Goal: Task Accomplishment & Management: Use online tool/utility

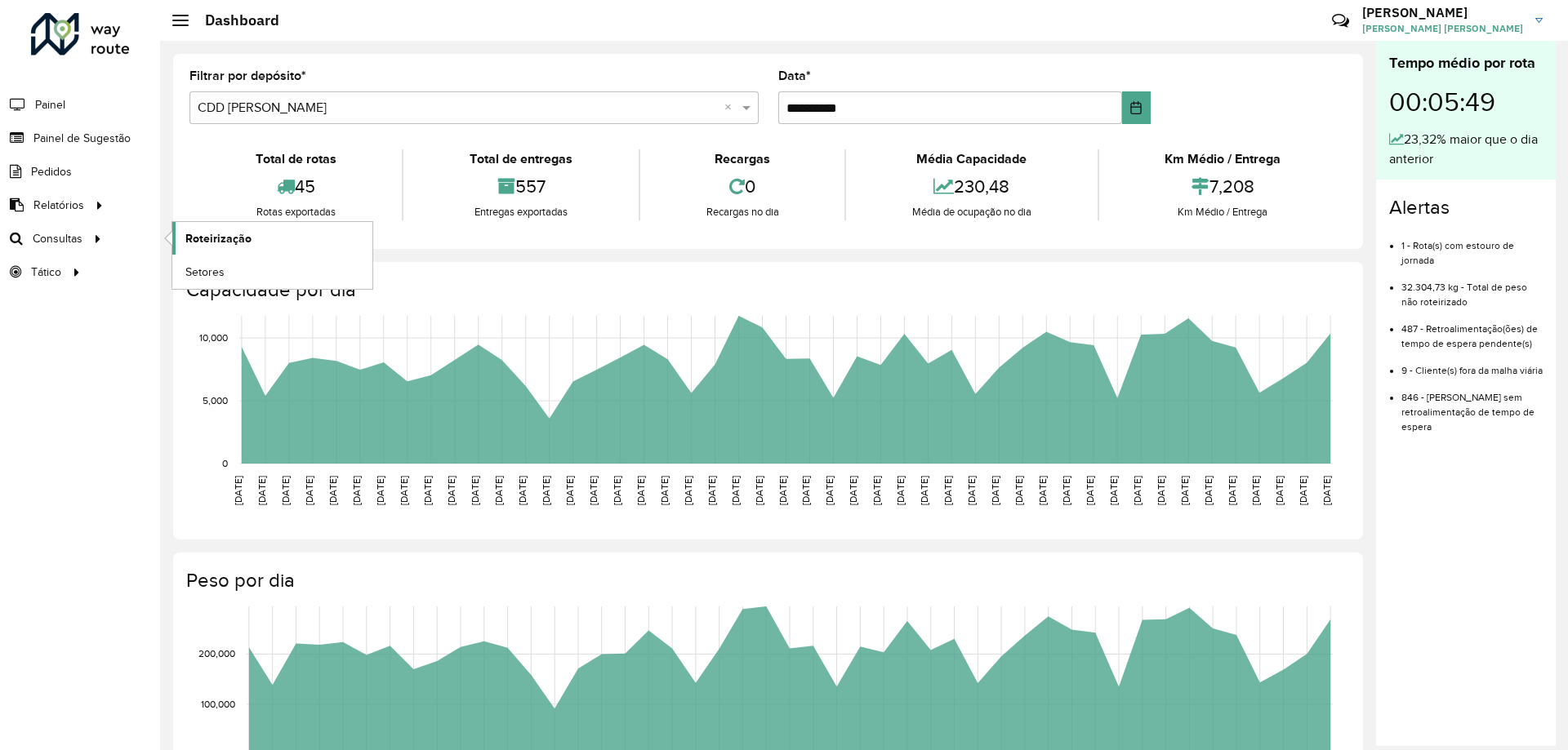
click at [183, 238] on link "Roteirização" at bounding box center [272, 238] width 201 height 33
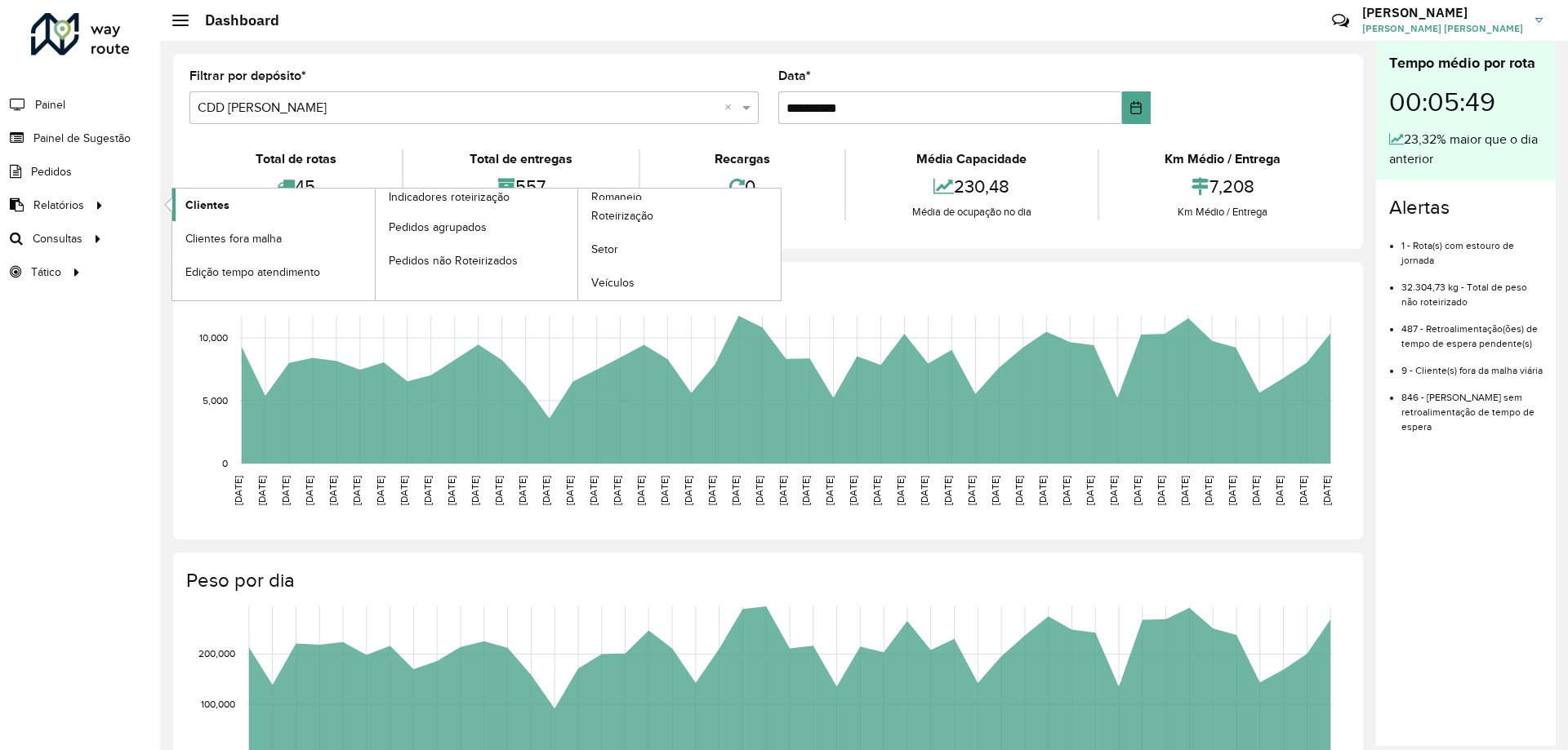
click at [190, 195] on link "Clientes" at bounding box center [273, 205] width 202 height 33
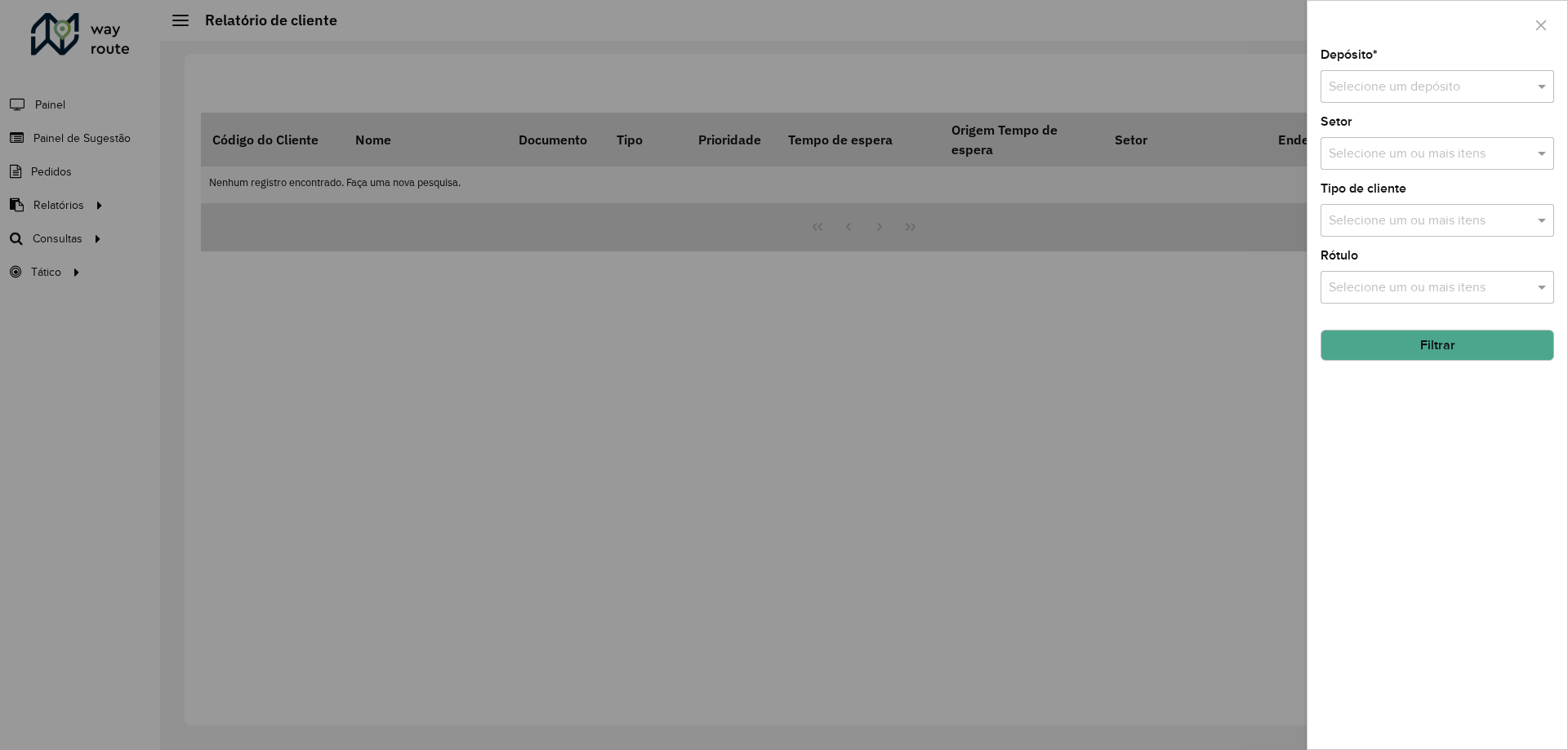
click at [1405, 82] on input "text" at bounding box center [1422, 87] width 185 height 20
click at [1379, 164] on span "CDD [PERSON_NAME]" at bounding box center [1393, 162] width 129 height 14
click at [1382, 352] on button "Filtrar" at bounding box center [1437, 346] width 233 height 31
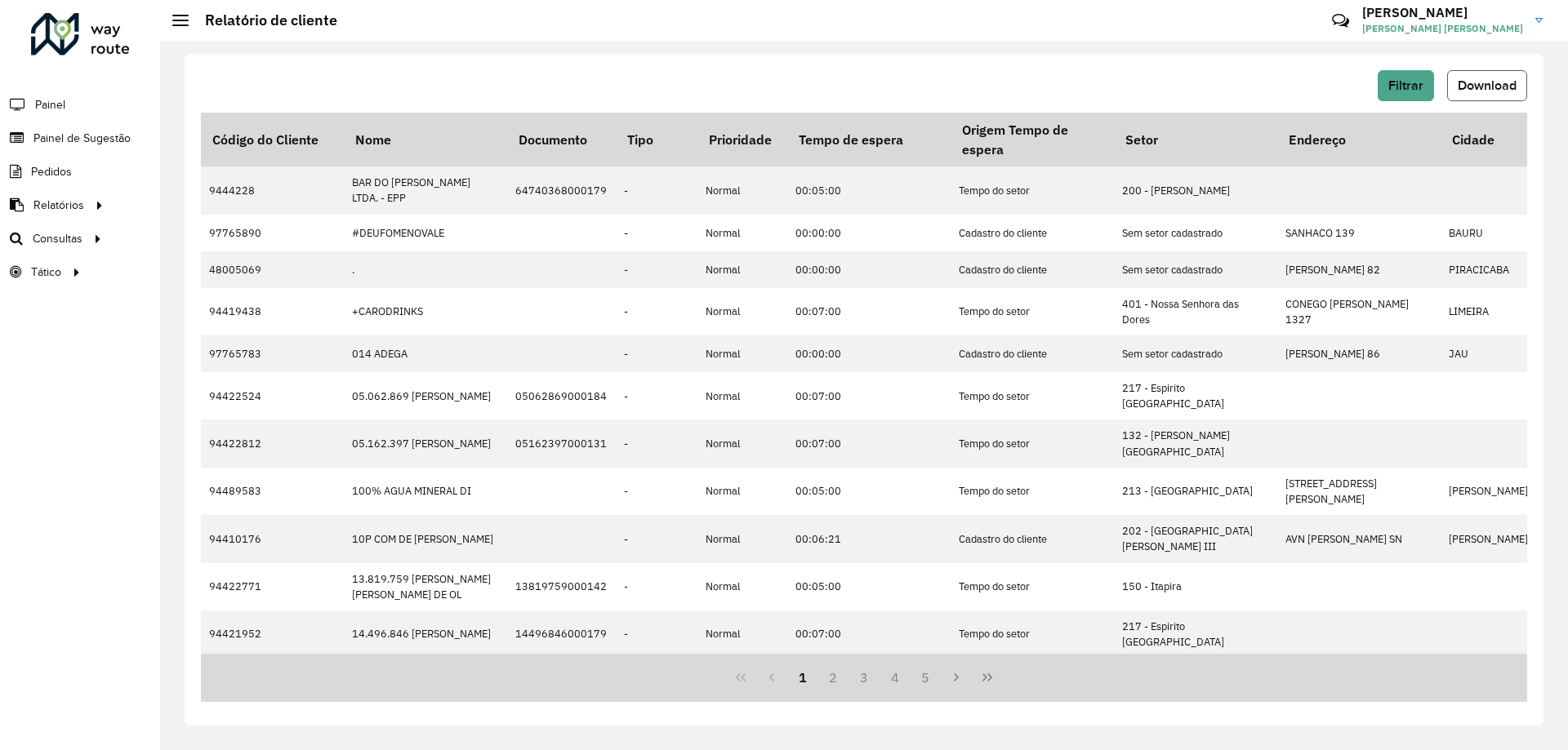
click at [1497, 88] on span "Download" at bounding box center [1488, 86] width 59 height 14
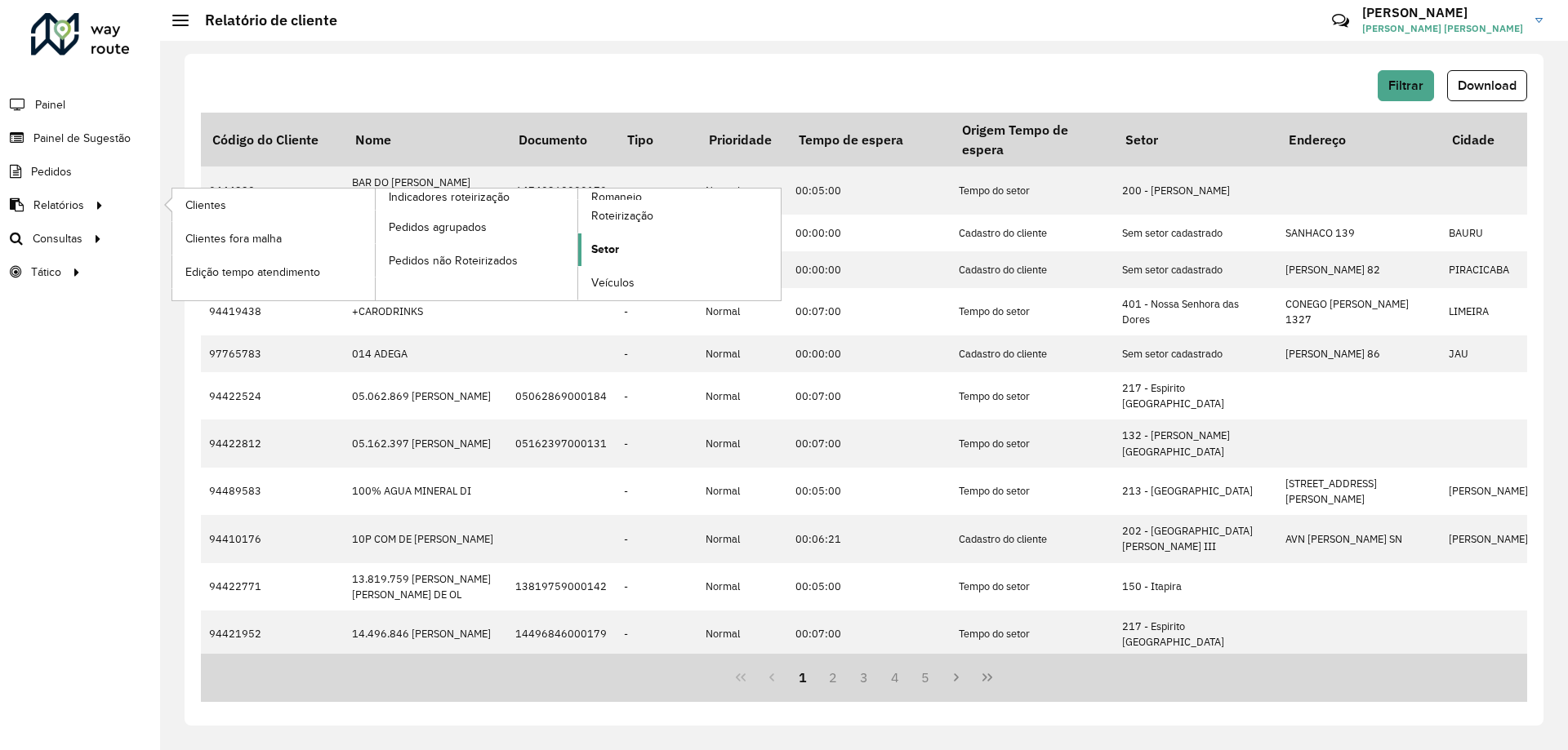
click at [611, 245] on span "Setor" at bounding box center [605, 250] width 28 height 17
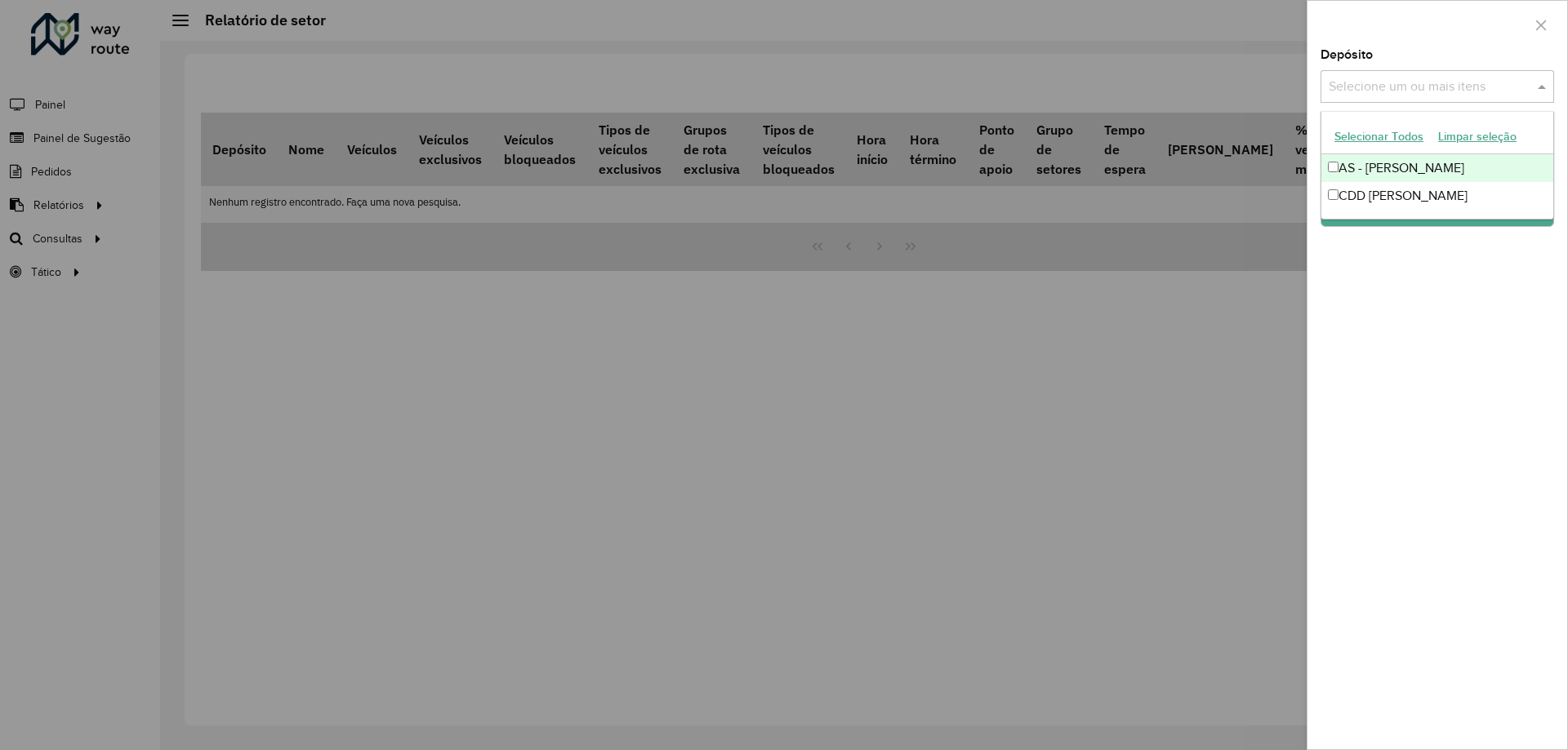
click at [1462, 88] on input "text" at bounding box center [1430, 87] width 209 height 20
click at [1342, 25] on div at bounding box center [1437, 25] width 260 height 48
click at [1374, 81] on input "text" at bounding box center [1430, 87] width 209 height 20
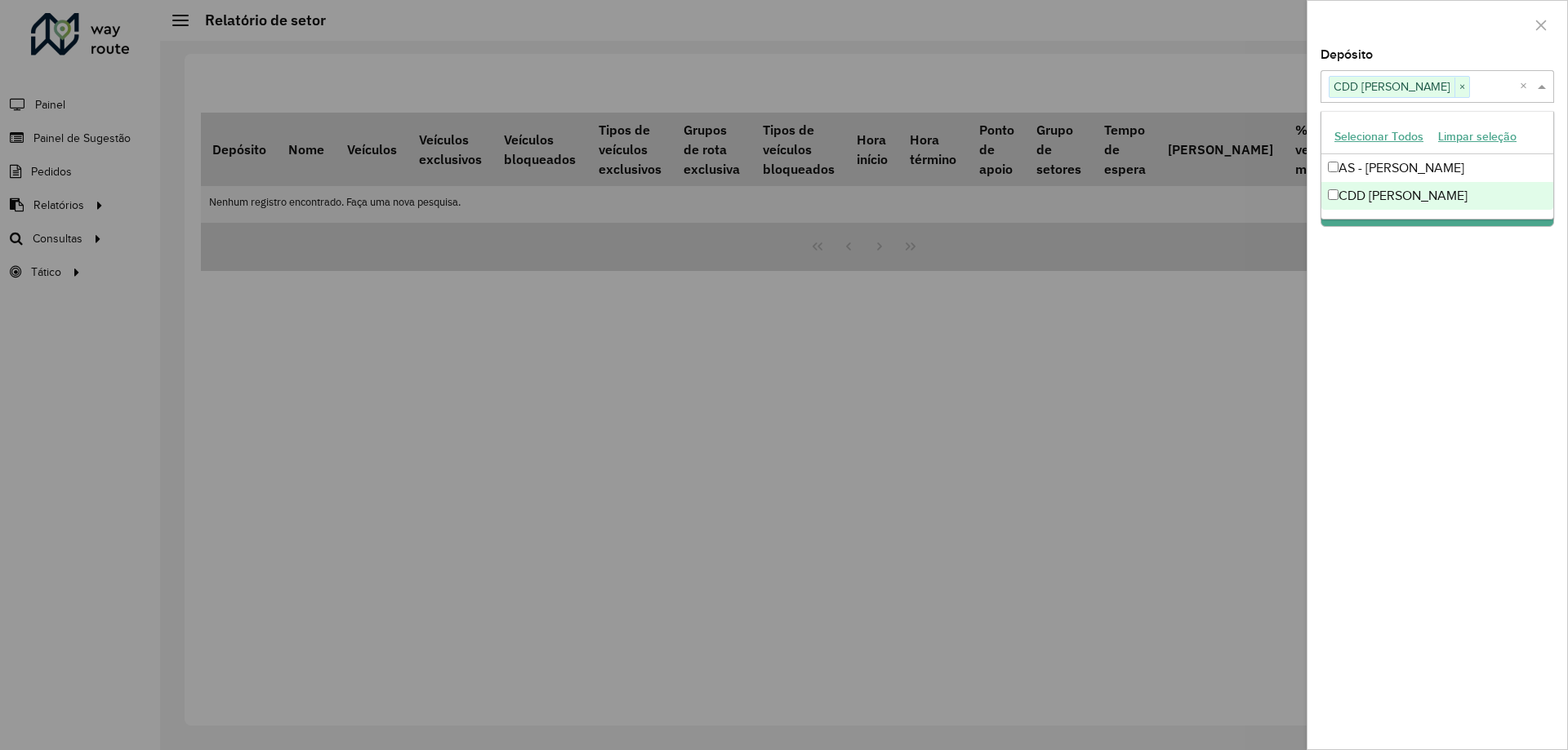
click at [1414, 301] on div "Depósito Selecione um ou mais itens CDD Mogi Mirim × × Grupo de Depósito Seleci…" at bounding box center [1437, 399] width 260 height 701
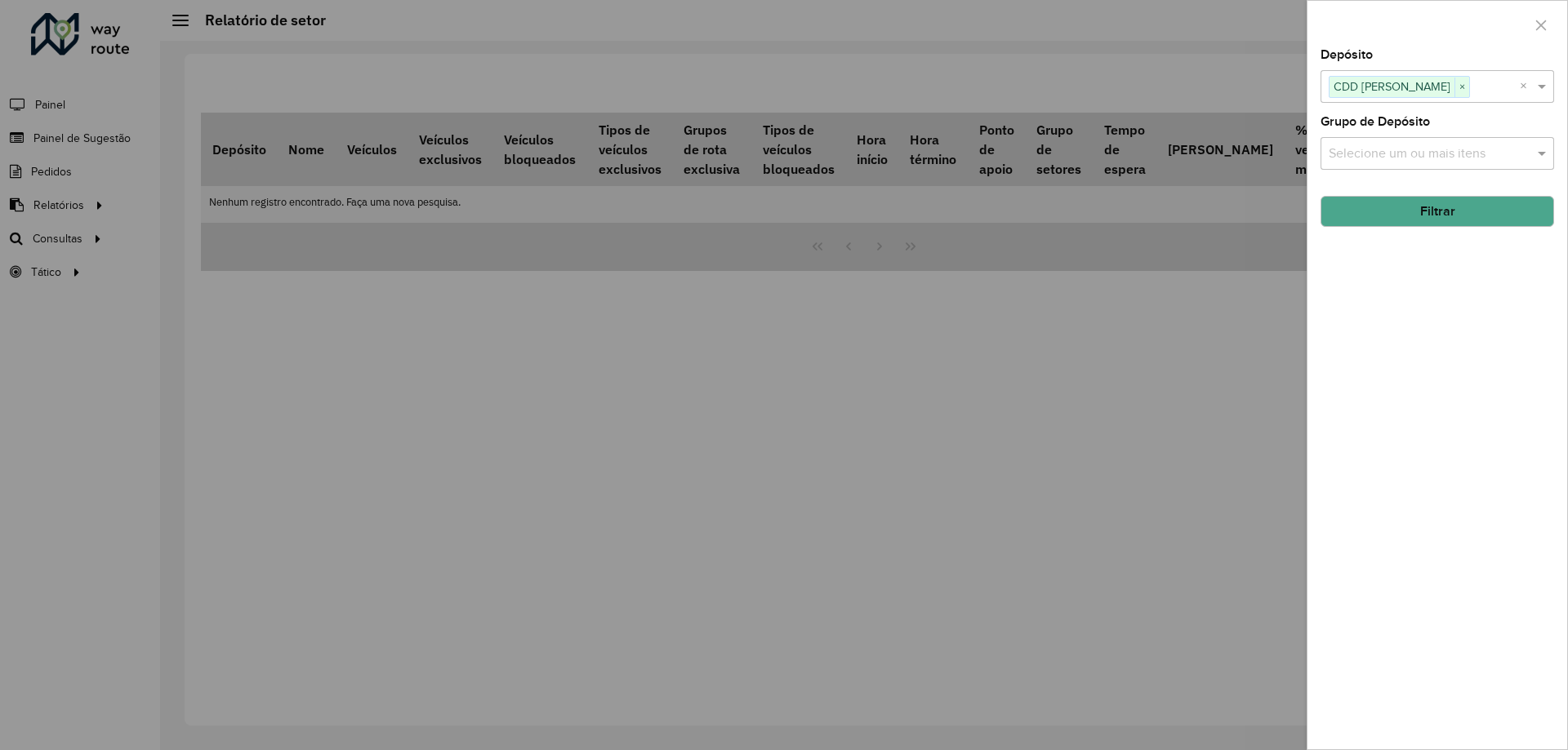
click at [1386, 218] on button "Filtrar" at bounding box center [1437, 212] width 233 height 31
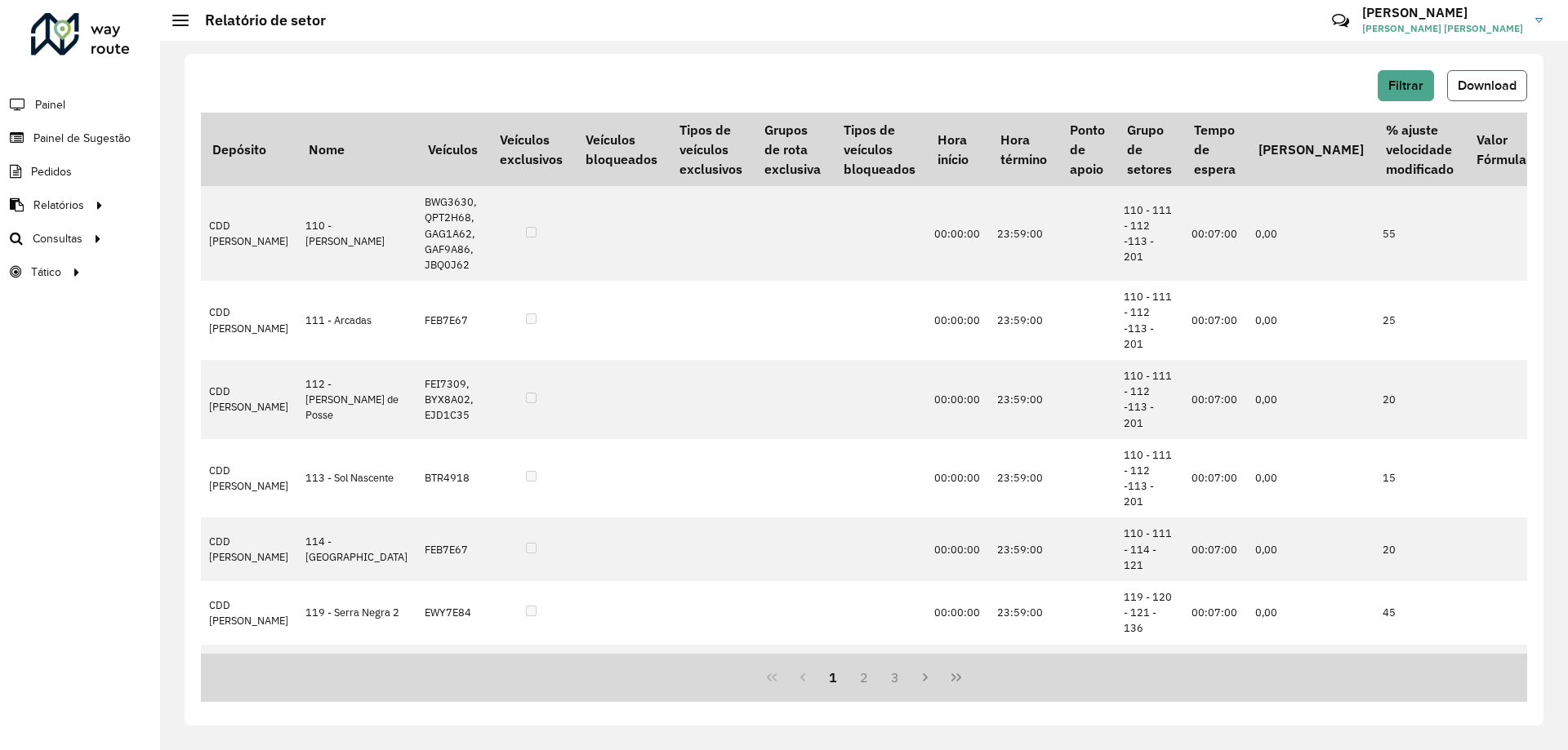
click at [1506, 85] on span "Download" at bounding box center [1488, 86] width 59 height 14
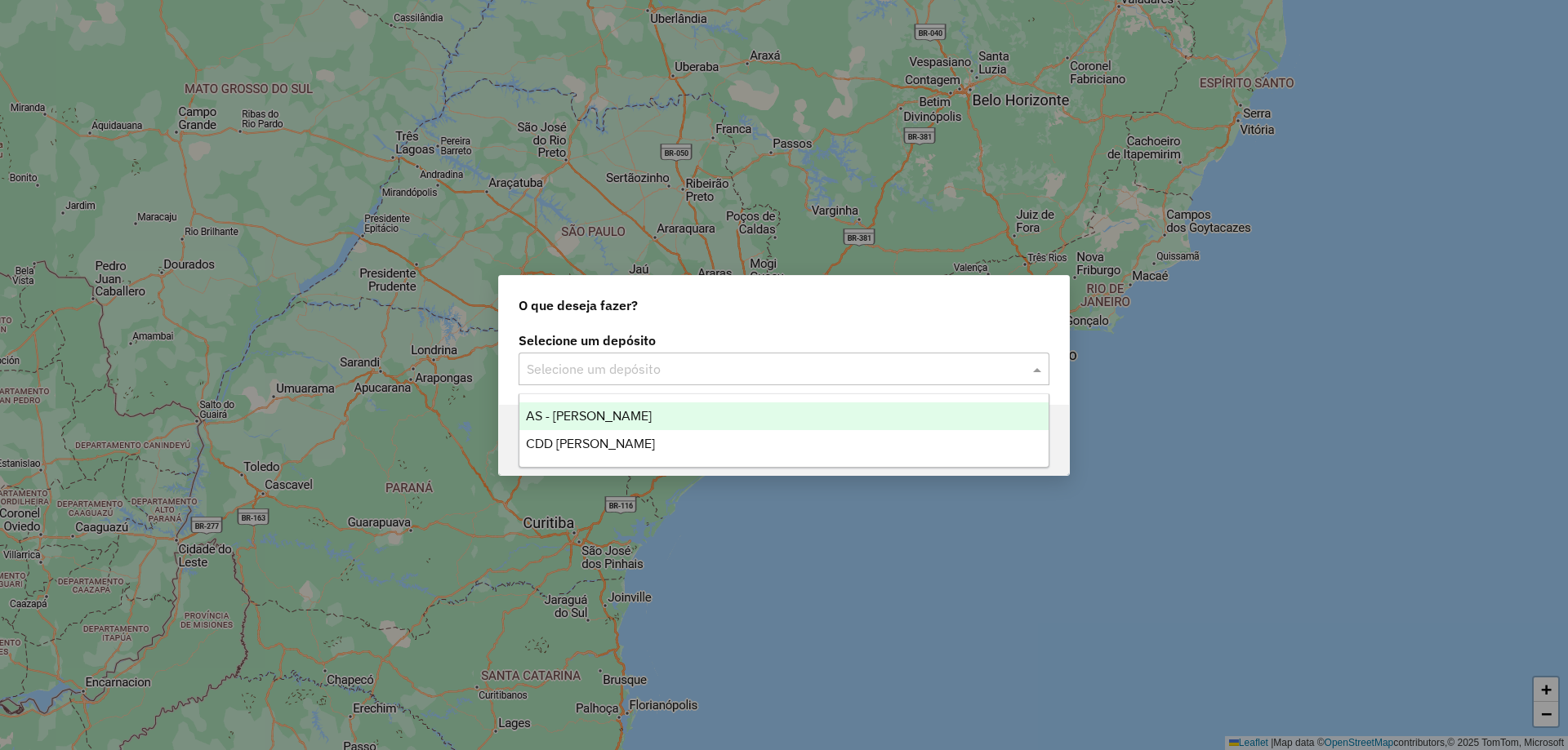
click at [745, 376] on input "text" at bounding box center [768, 370] width 482 height 20
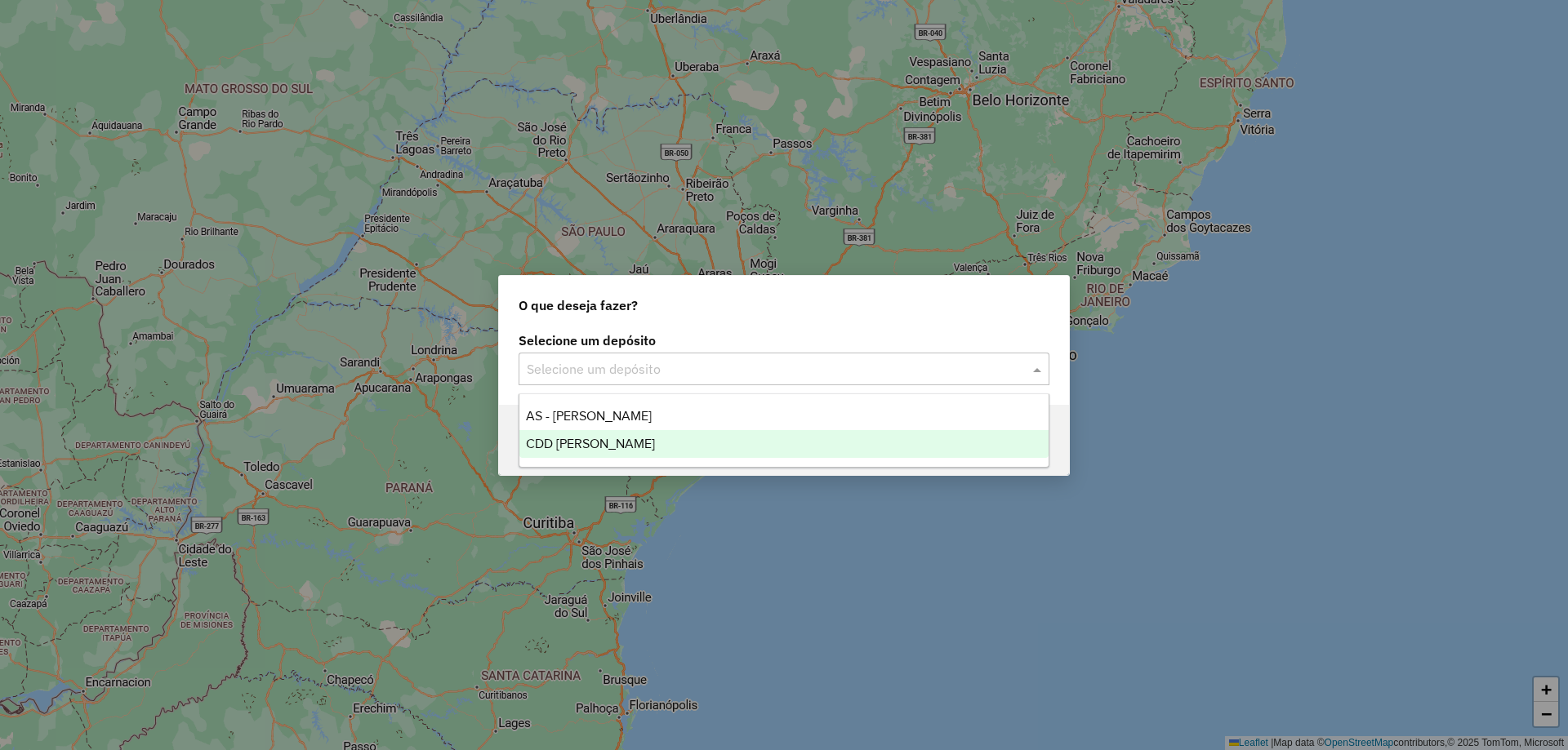
click at [686, 438] on div "CDD [PERSON_NAME]" at bounding box center [784, 444] width 529 height 28
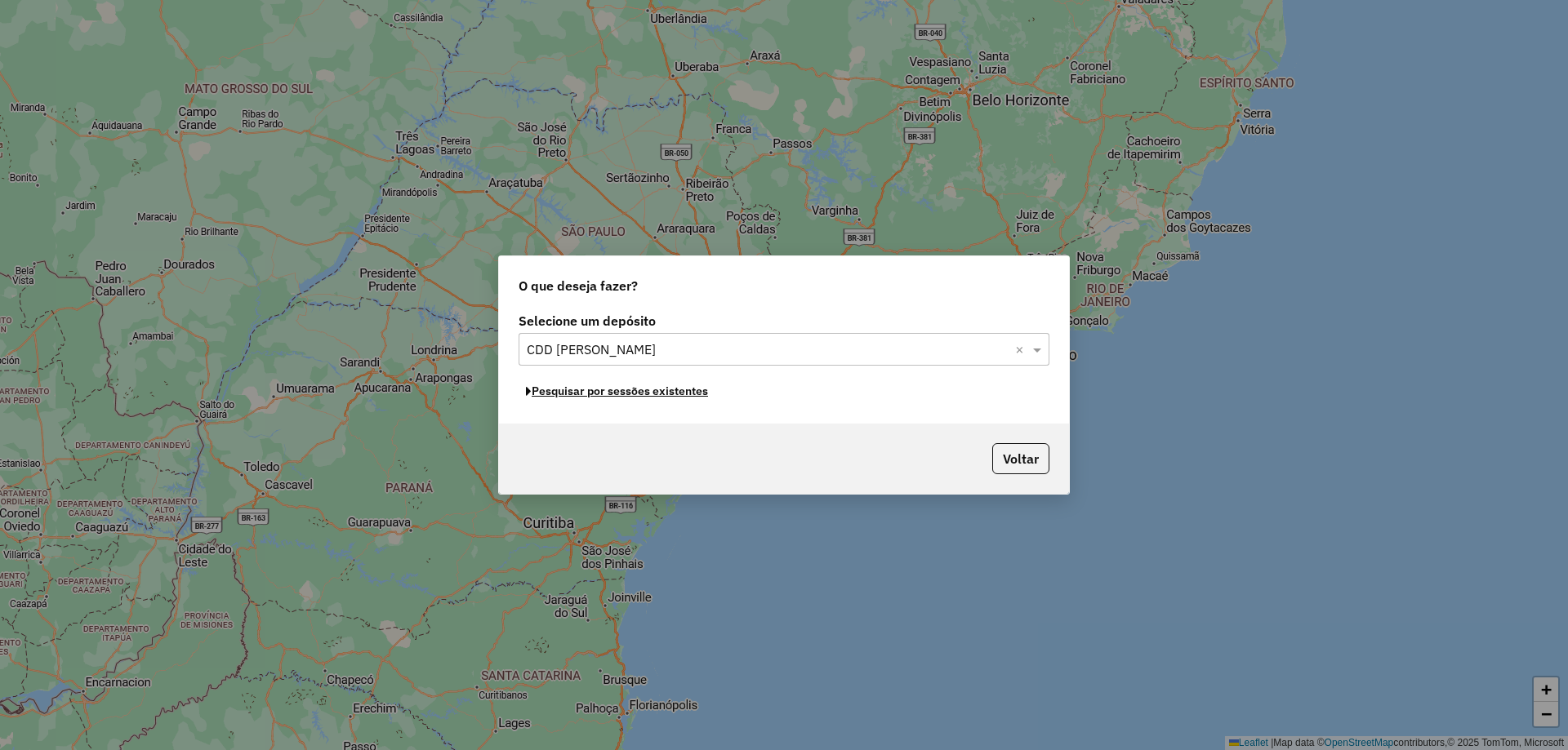
click at [665, 395] on button "Pesquisar por sessões existentes" at bounding box center [617, 391] width 197 height 25
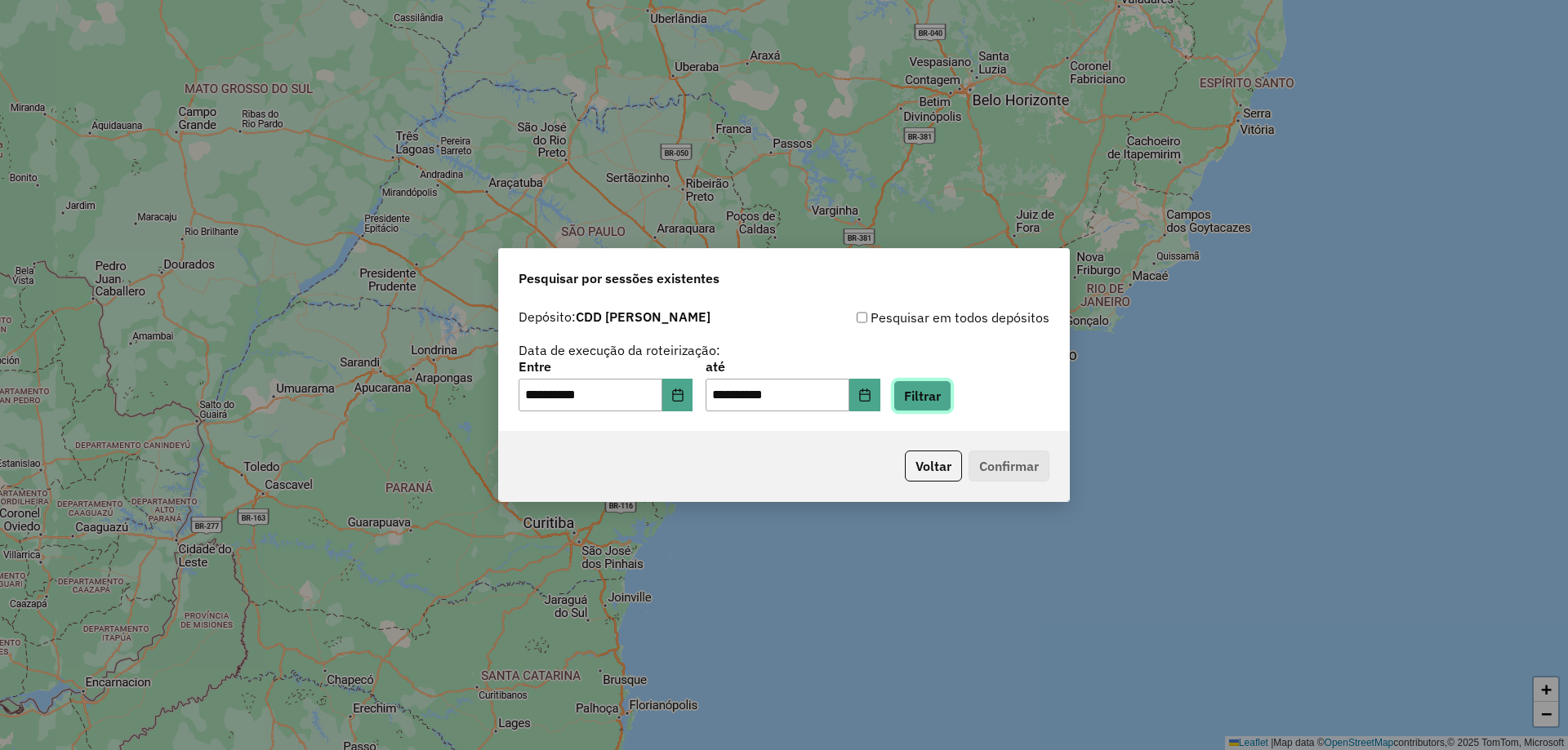
click at [952, 392] on button "Filtrar" at bounding box center [922, 396] width 58 height 31
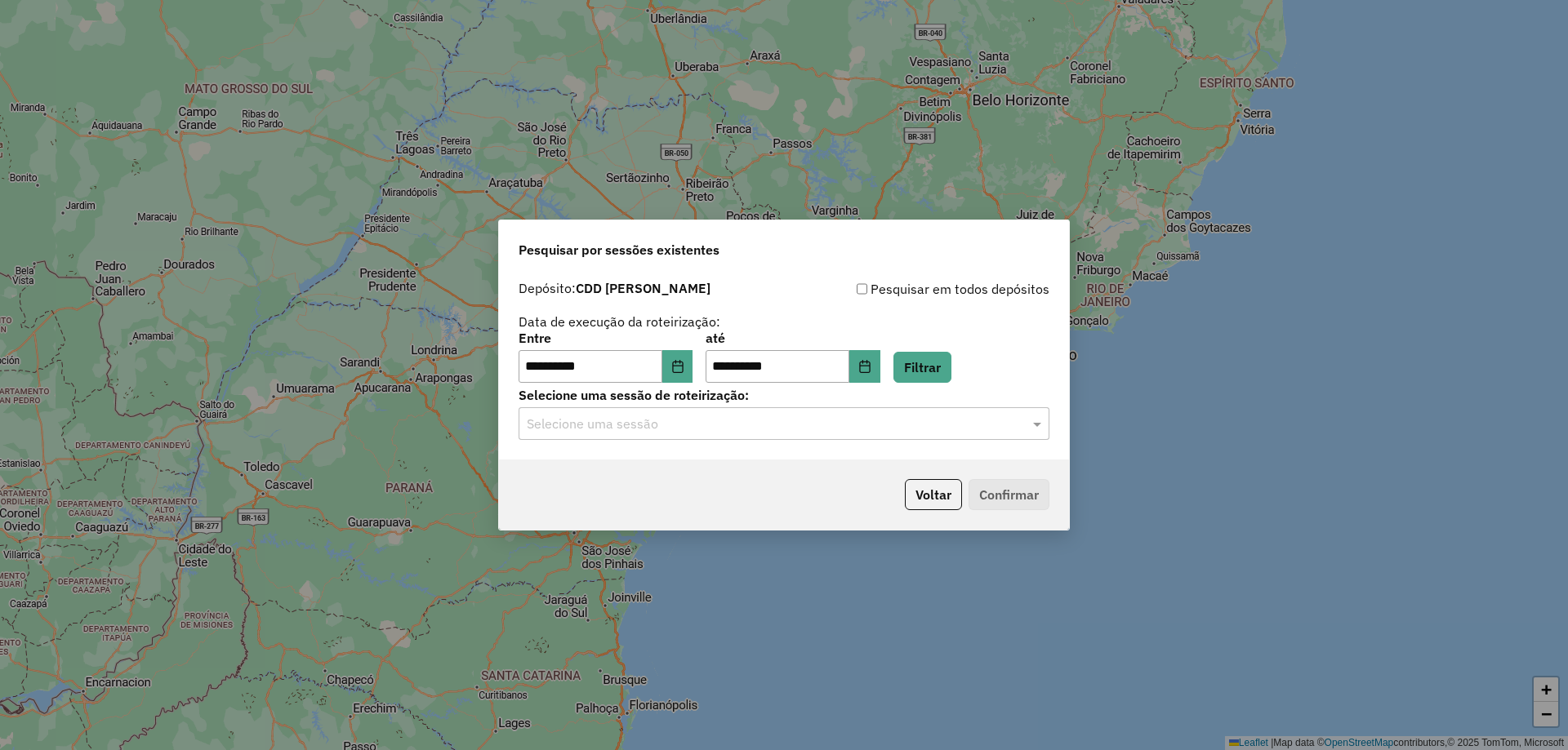
click at [648, 416] on input "text" at bounding box center [768, 424] width 482 height 20
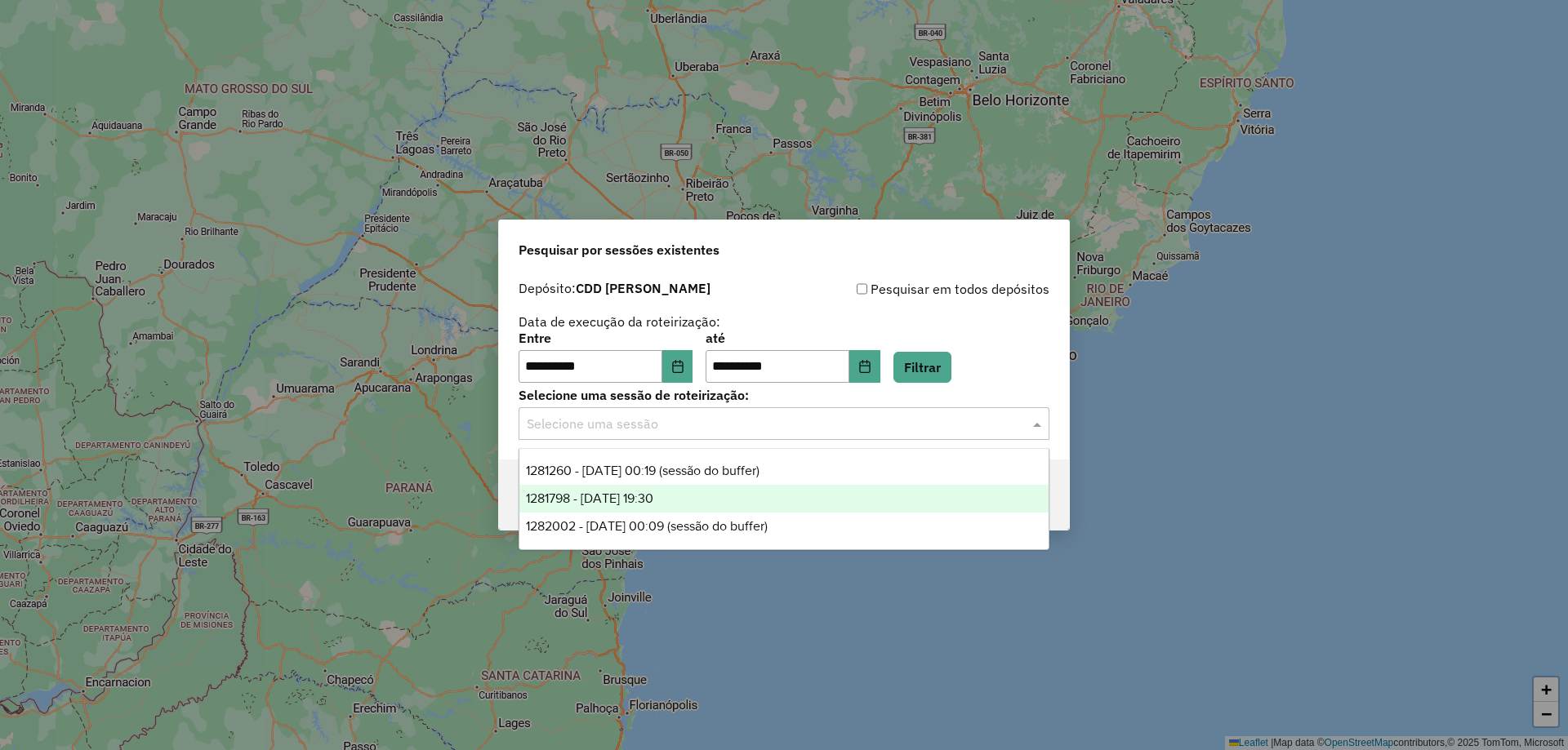
click at [653, 500] on span "1281798 - 24/09/2025 19:30" at bounding box center [590, 499] width 127 height 14
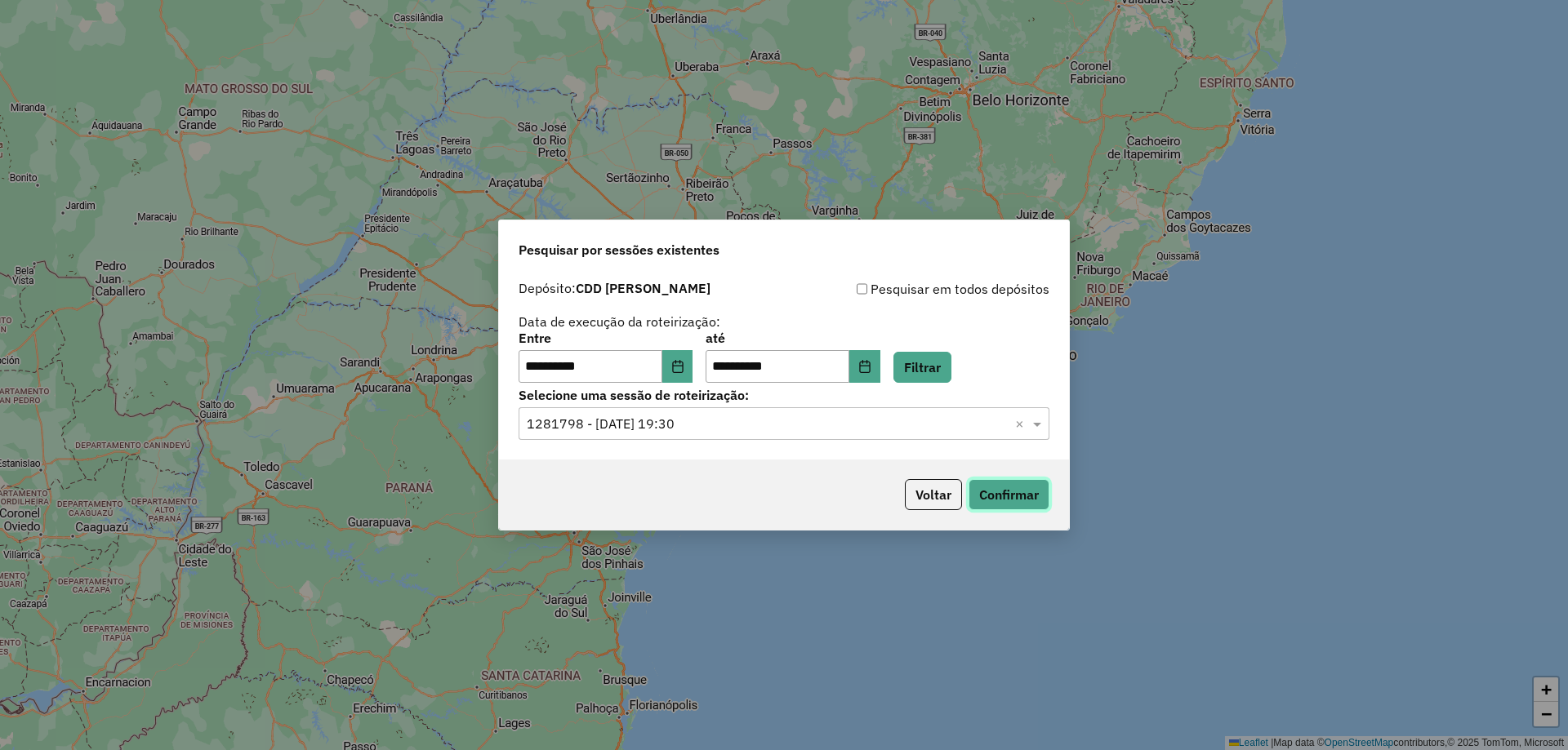
click at [1042, 491] on button "Confirmar" at bounding box center [1010, 495] width 81 height 31
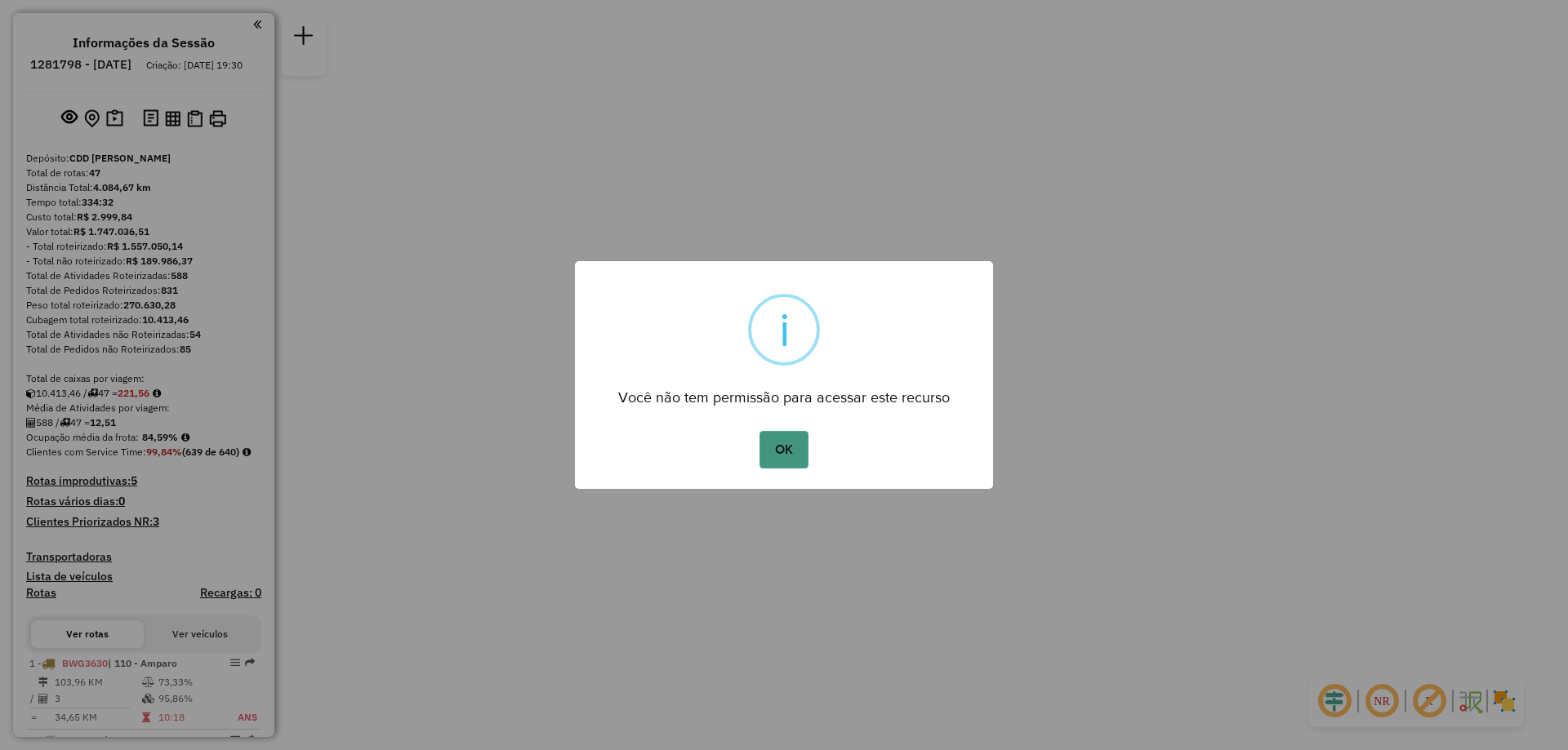
click at [786, 456] on button "OK" at bounding box center [784, 449] width 48 height 37
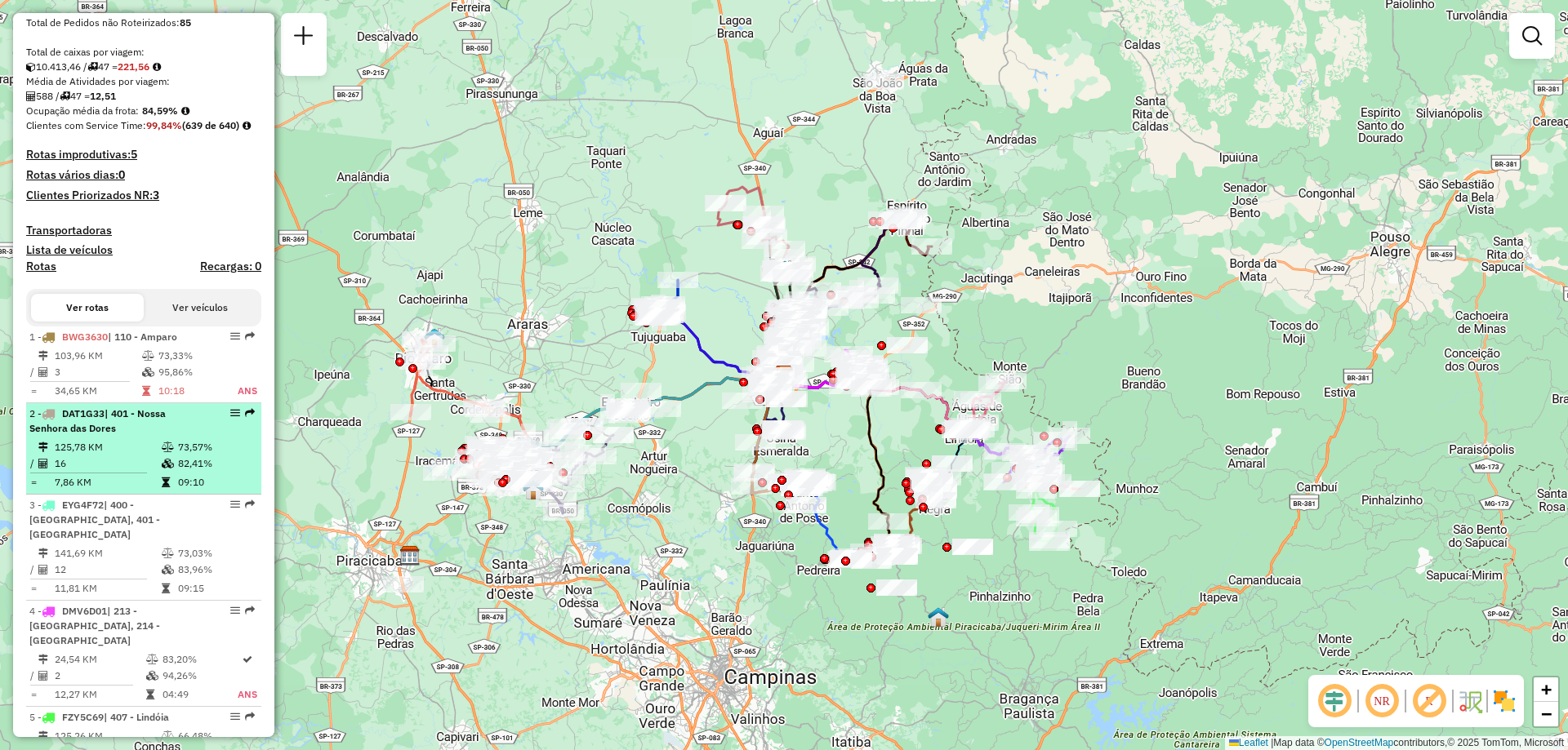
scroll to position [409, 0]
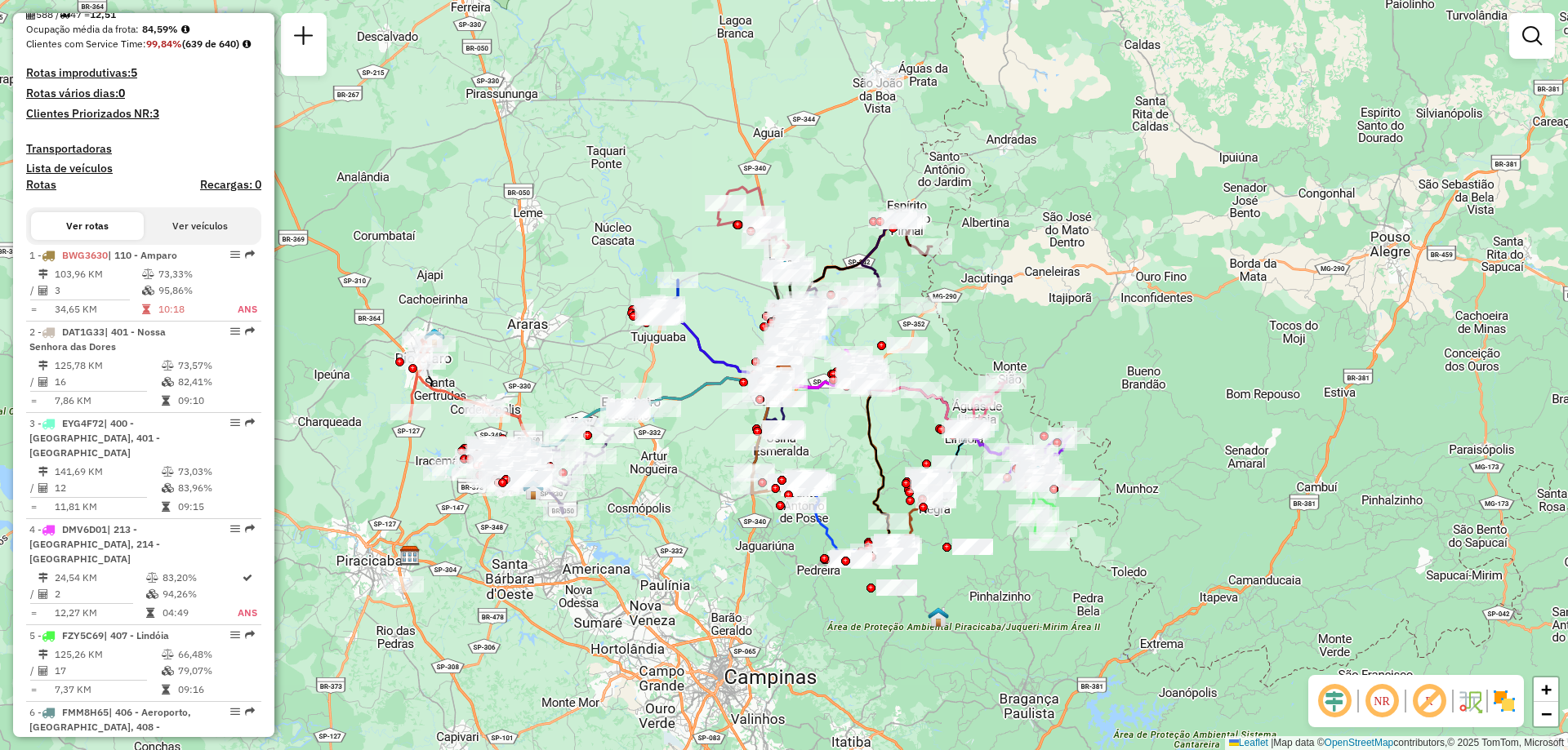
click at [1507, 696] on img at bounding box center [1505, 702] width 26 height 26
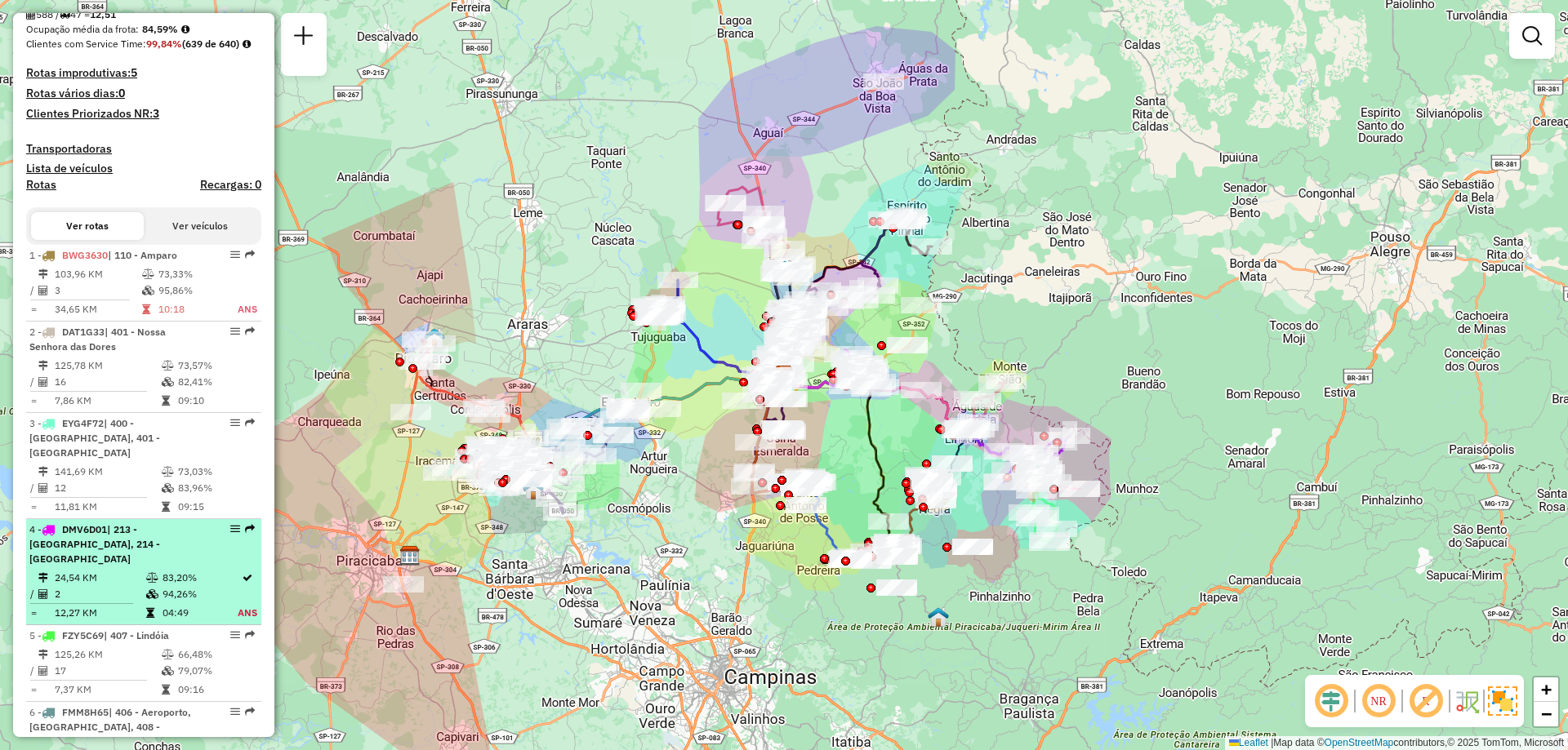
click at [230, 534] on em at bounding box center [234, 529] width 10 height 10
select select "**********"
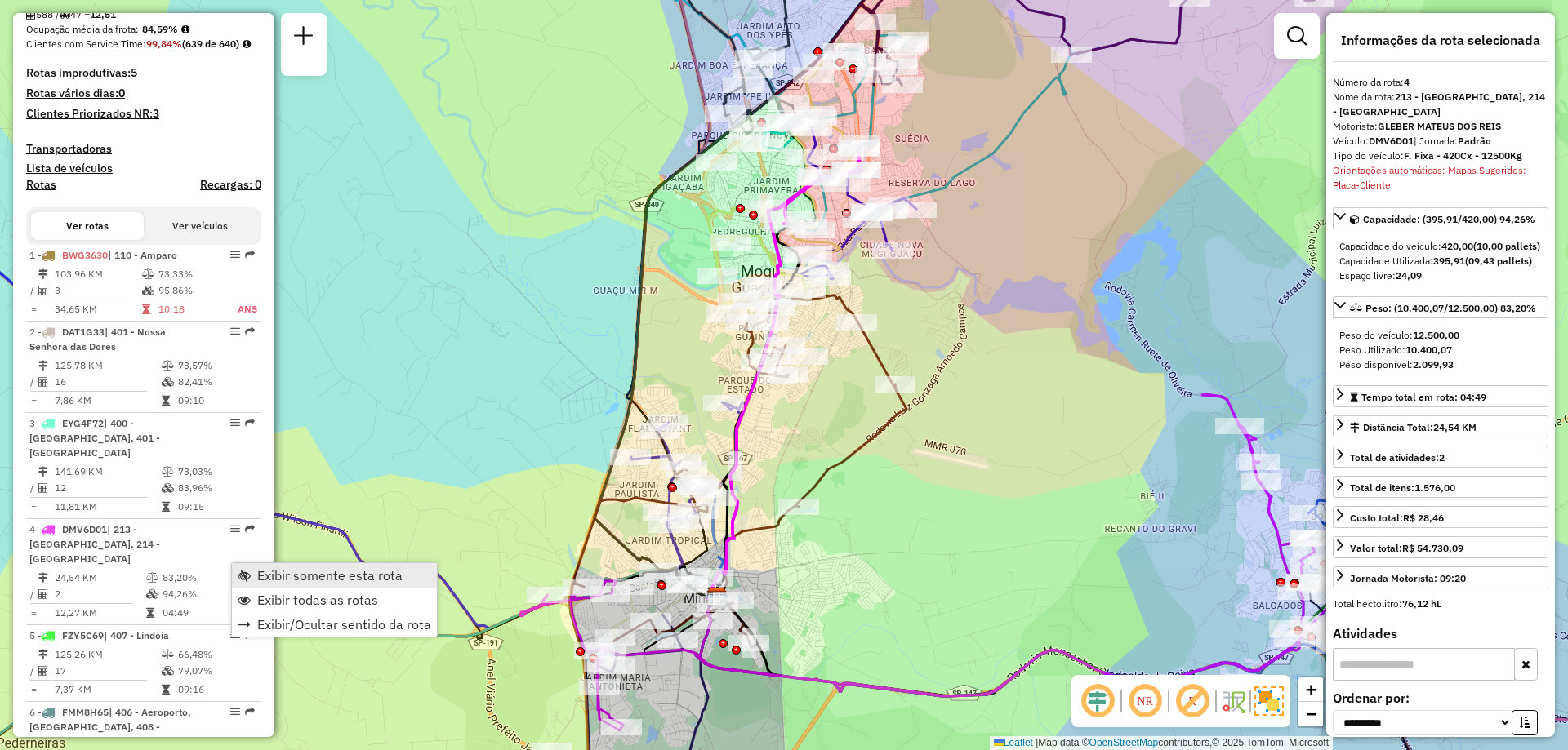
click at [245, 574] on span "Exibir somente esta rota" at bounding box center [244, 575] width 13 height 13
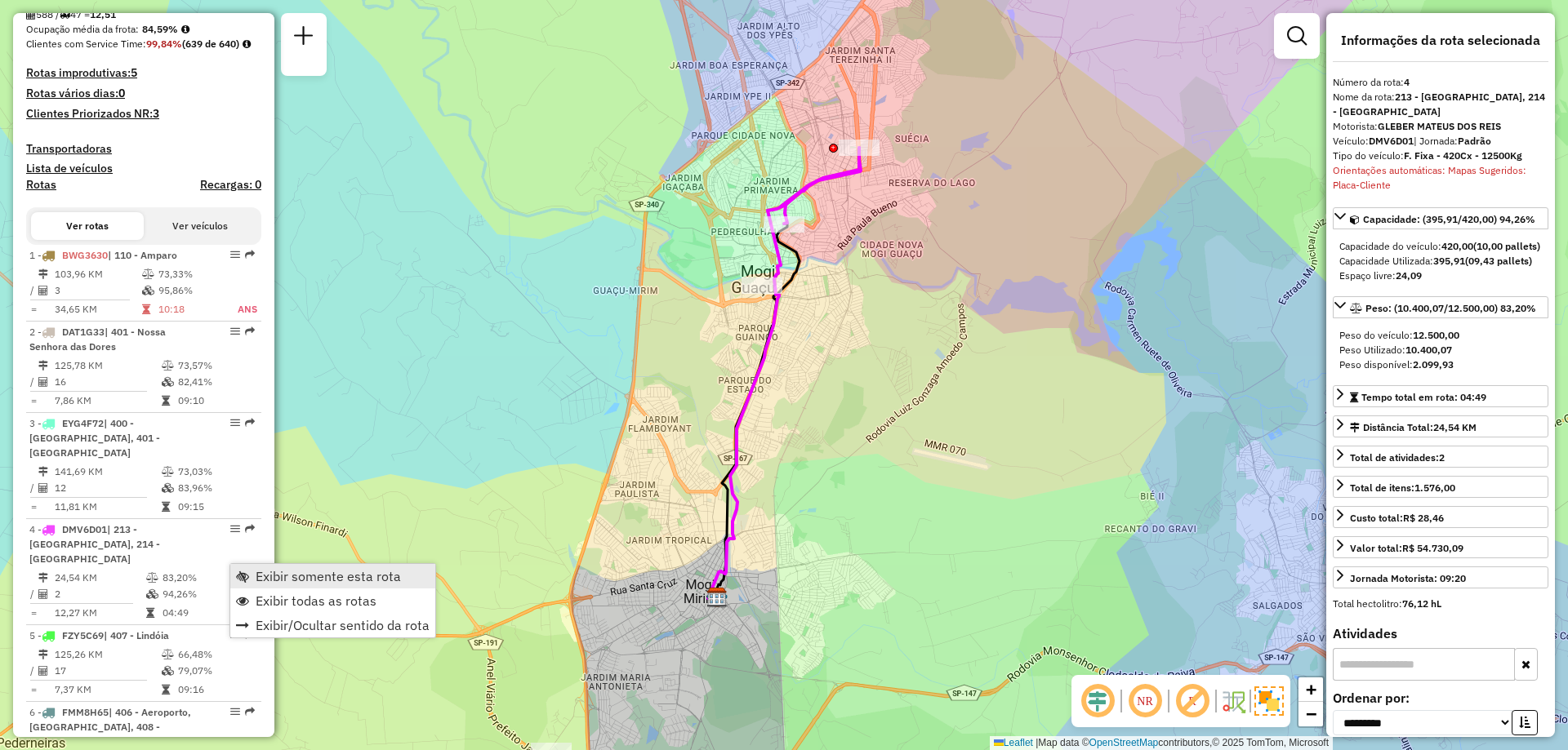
click at [238, 572] on span "Exibir somente esta rota" at bounding box center [242, 576] width 13 height 13
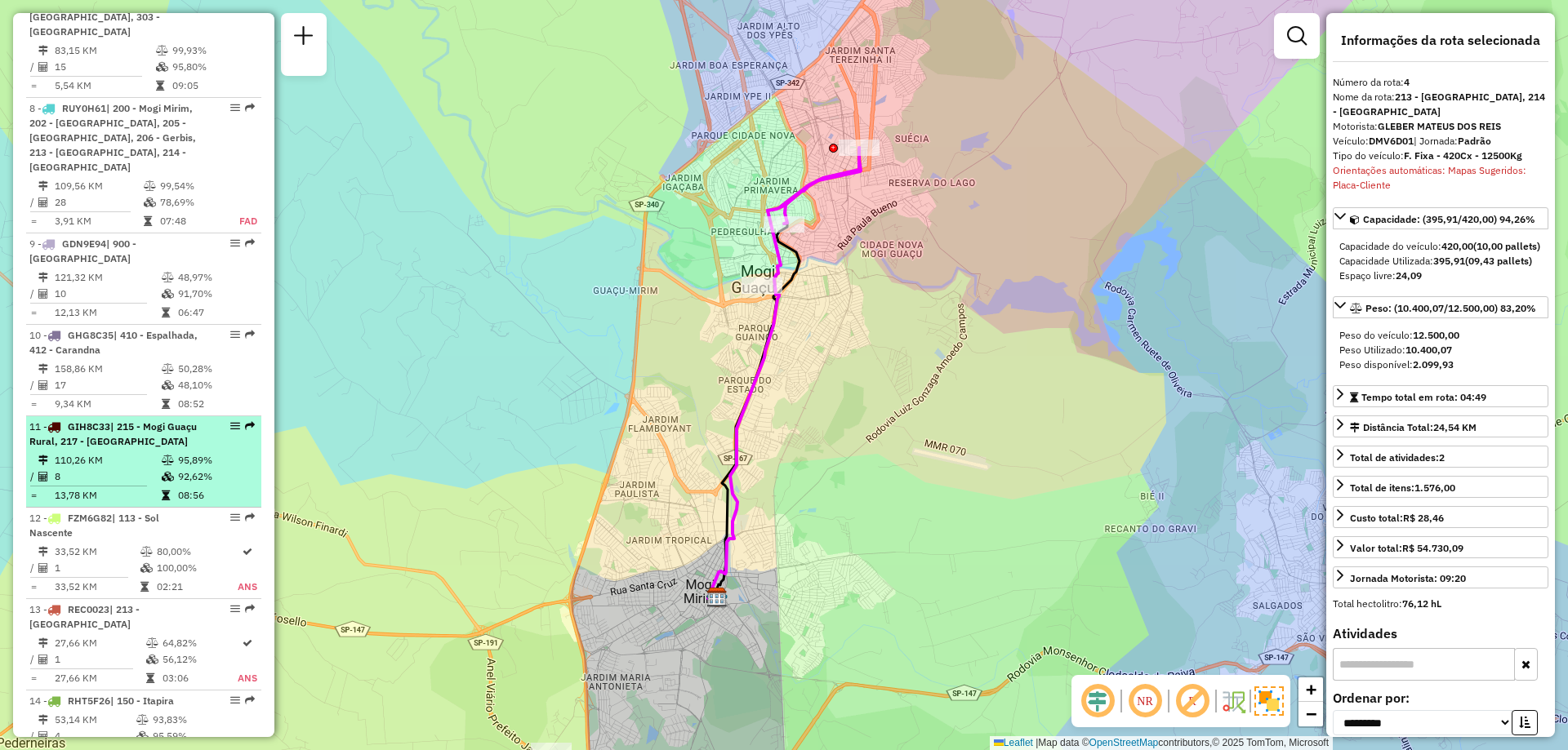
scroll to position [1306, 0]
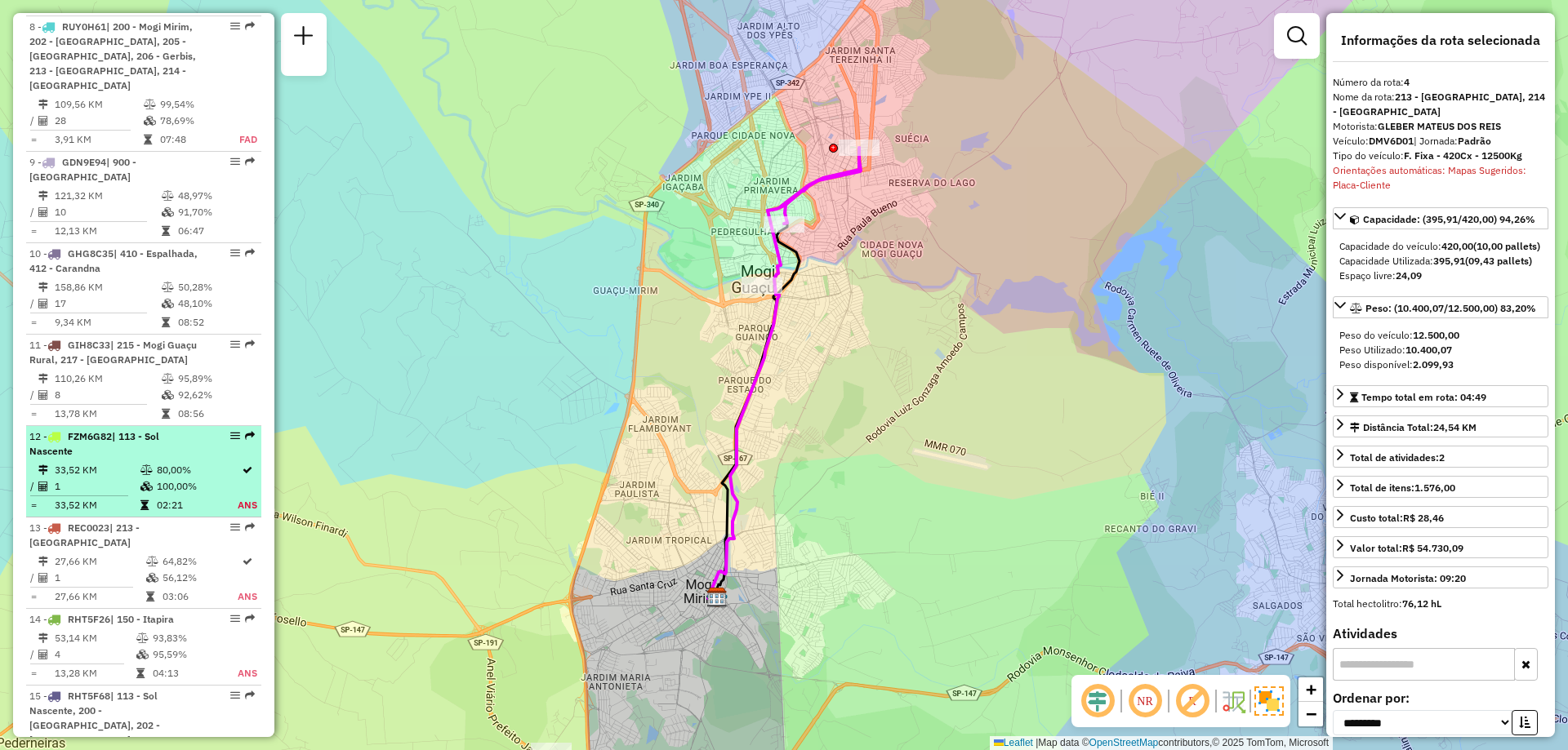
click at [168, 474] on li "12 - FZM6G82 | 113 - Sol Nascente 33,52 KM 80,00% / 1 100,00% = 33,52 KM 02:21 …" at bounding box center [143, 472] width 235 height 92
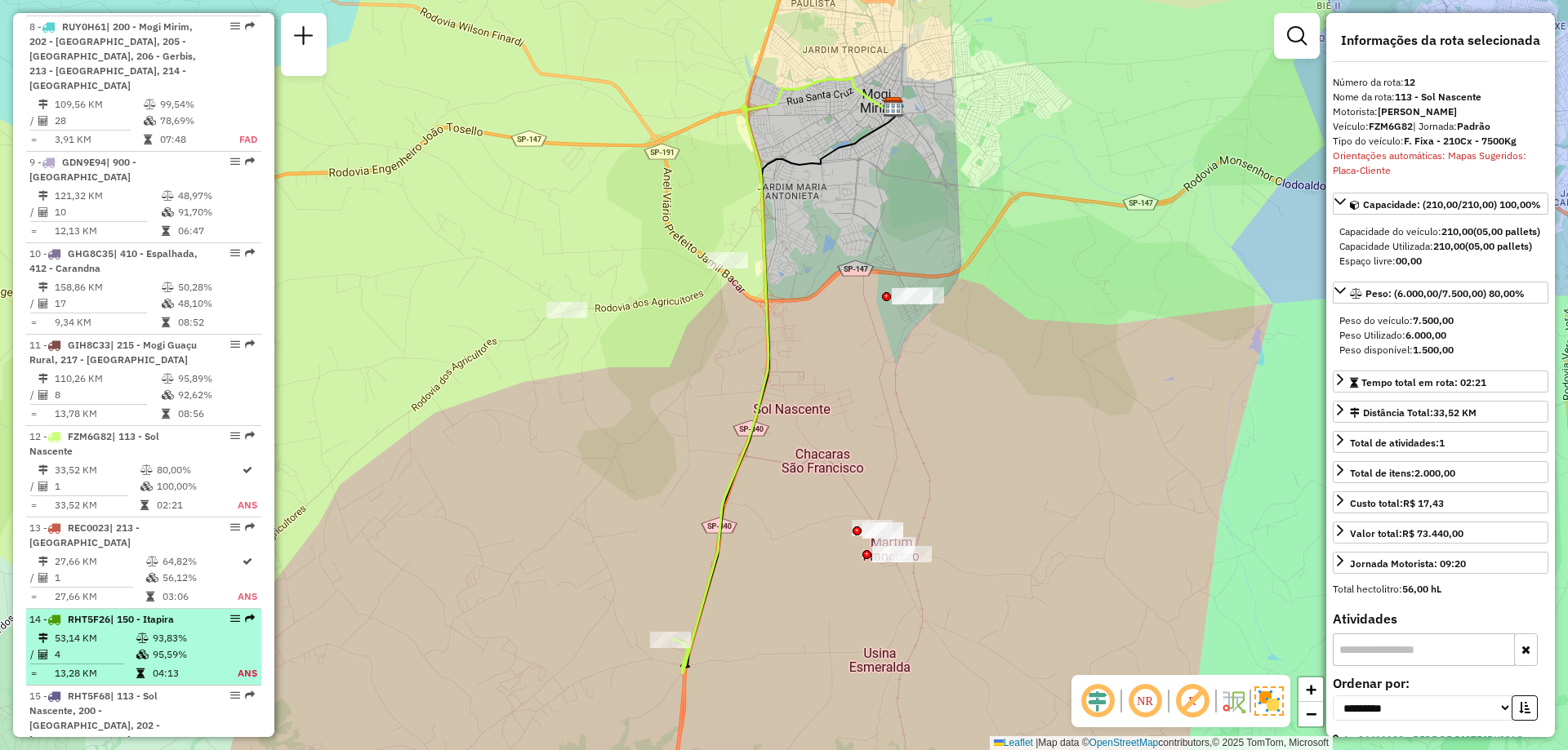
click at [179, 627] on div "14 - RHT5F26 | 150 - Itapira" at bounding box center [116, 620] width 173 height 15
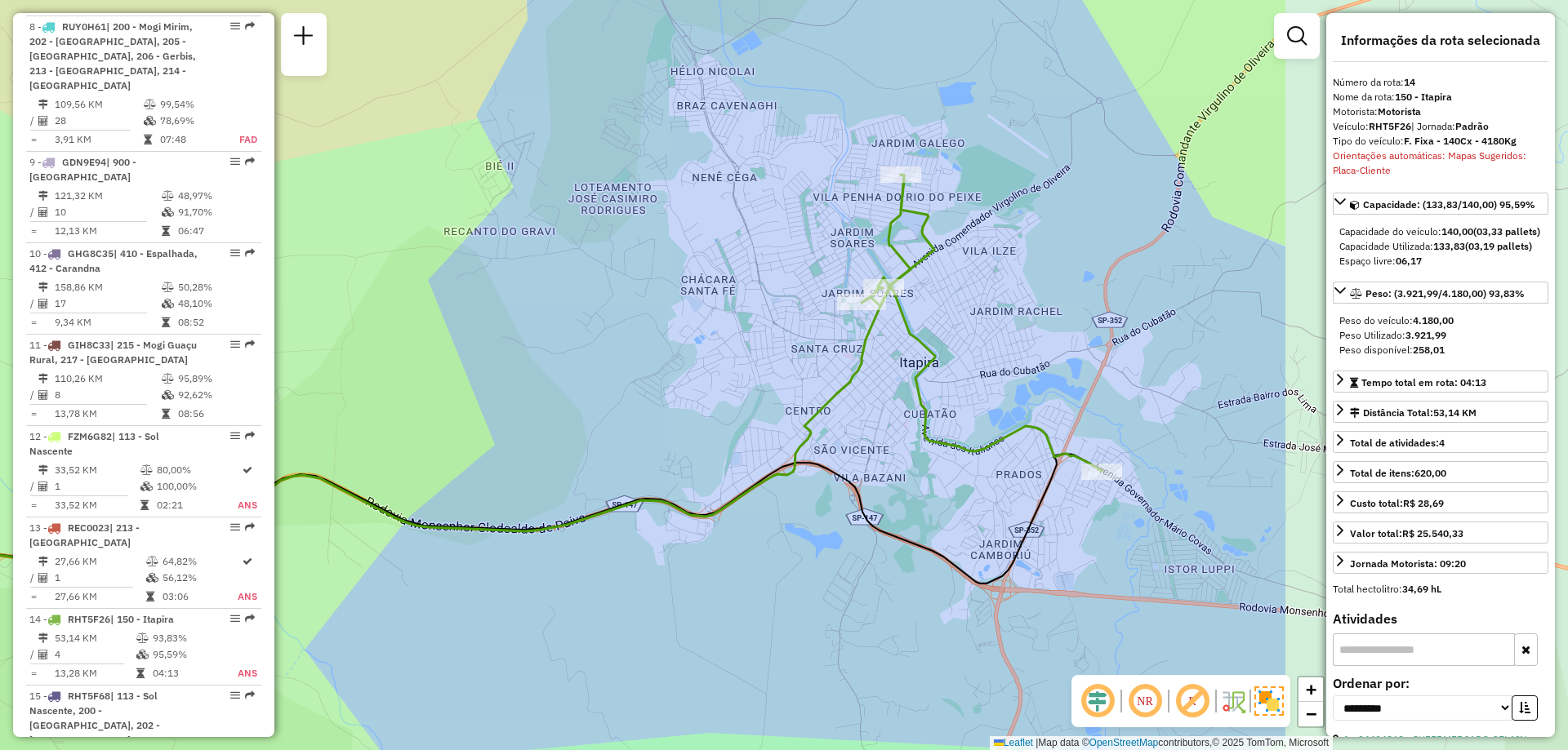
drag, startPoint x: 1096, startPoint y: 480, endPoint x: 657, endPoint y: 483, distance: 439.0
click at [657, 483] on div "Janela de atendimento Grade de atendimento Capacidade Transportadoras Veículos …" at bounding box center [784, 375] width 1568 height 750
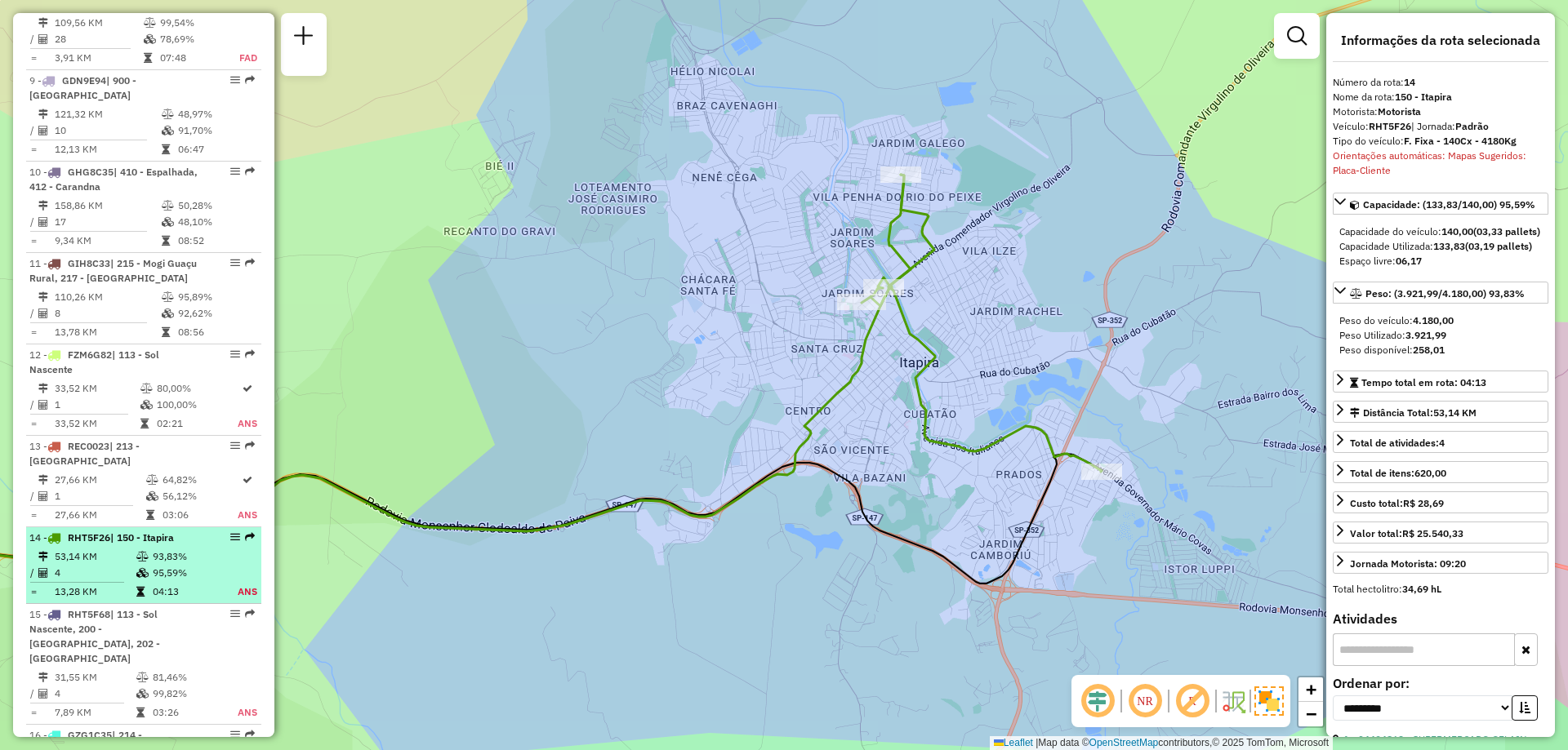
scroll to position [1470, 0]
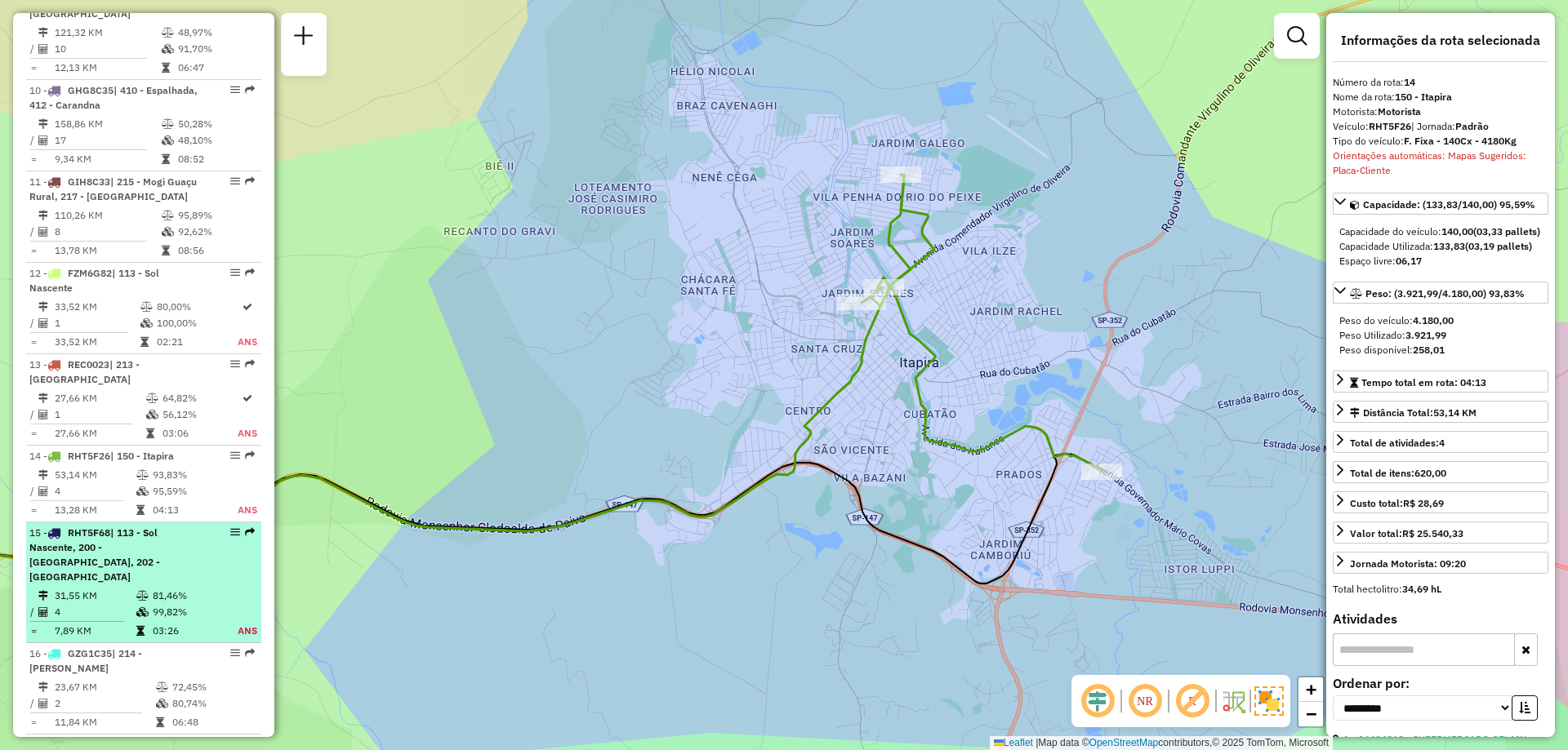
click at [185, 593] on td "81,46%" at bounding box center [185, 595] width 67 height 16
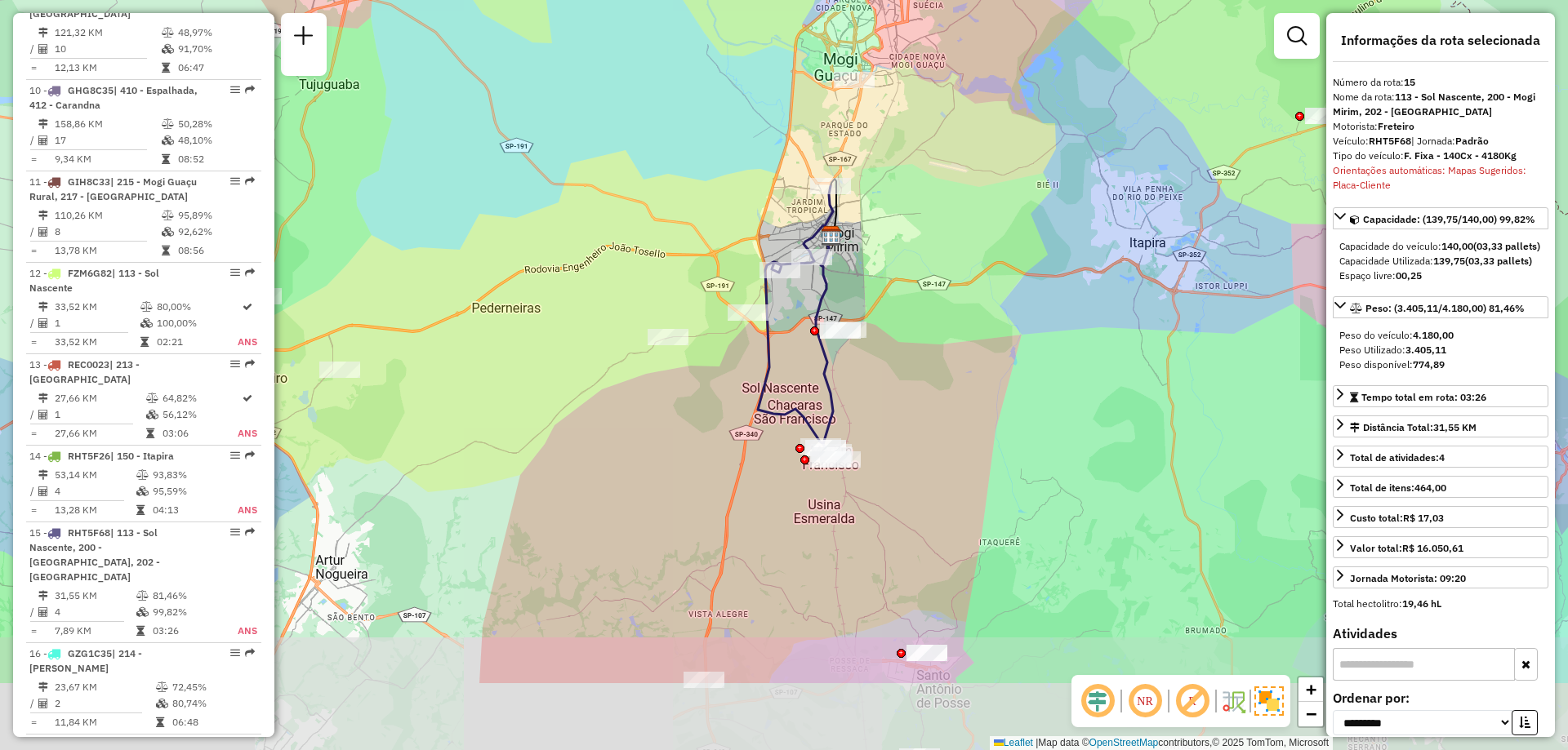
drag, startPoint x: 956, startPoint y: 555, endPoint x: 944, endPoint y: 416, distance: 139.5
click at [944, 416] on div "Janela de atendimento Grade de atendimento Capacidade Transportadoras Veículos …" at bounding box center [784, 375] width 1568 height 750
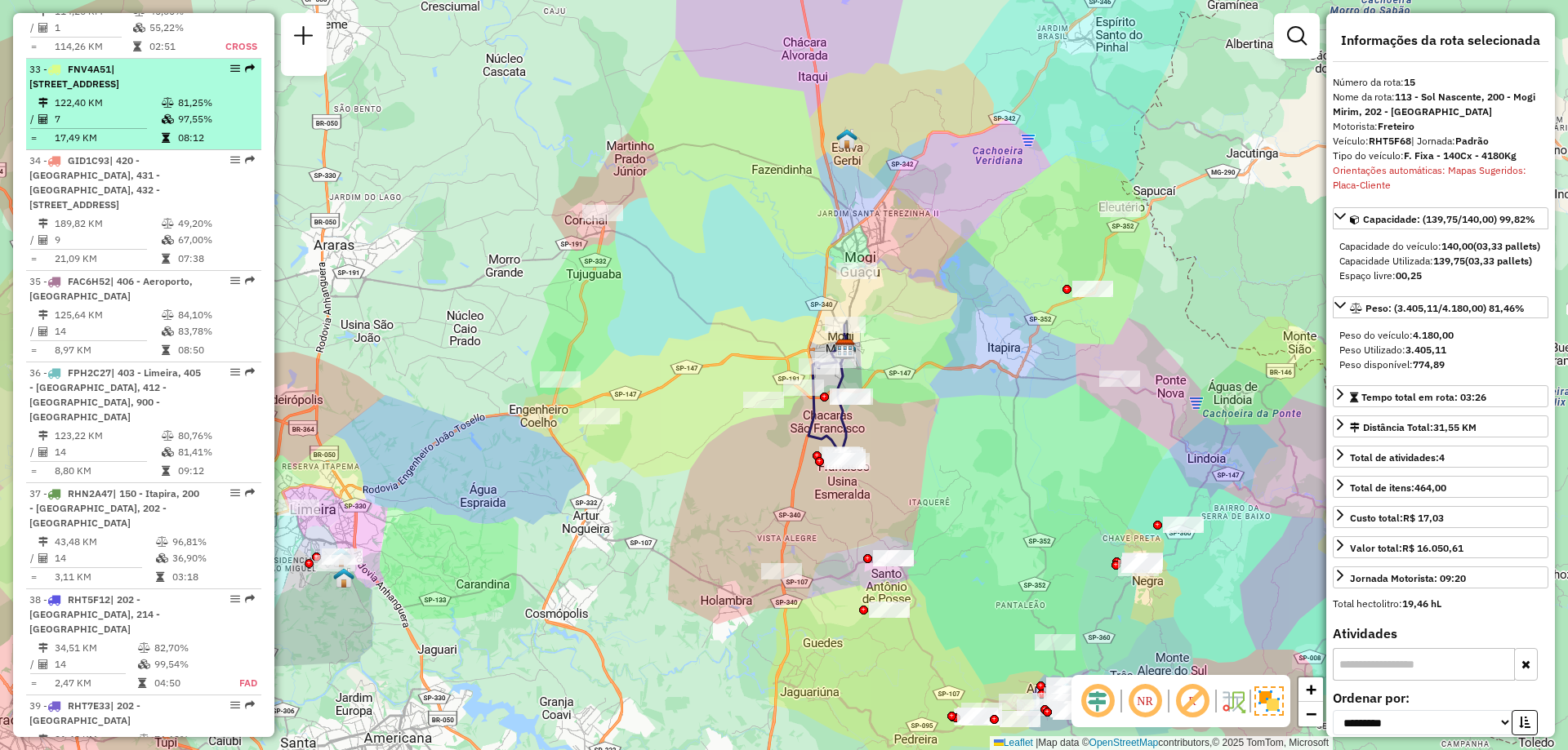
scroll to position [3838, 0]
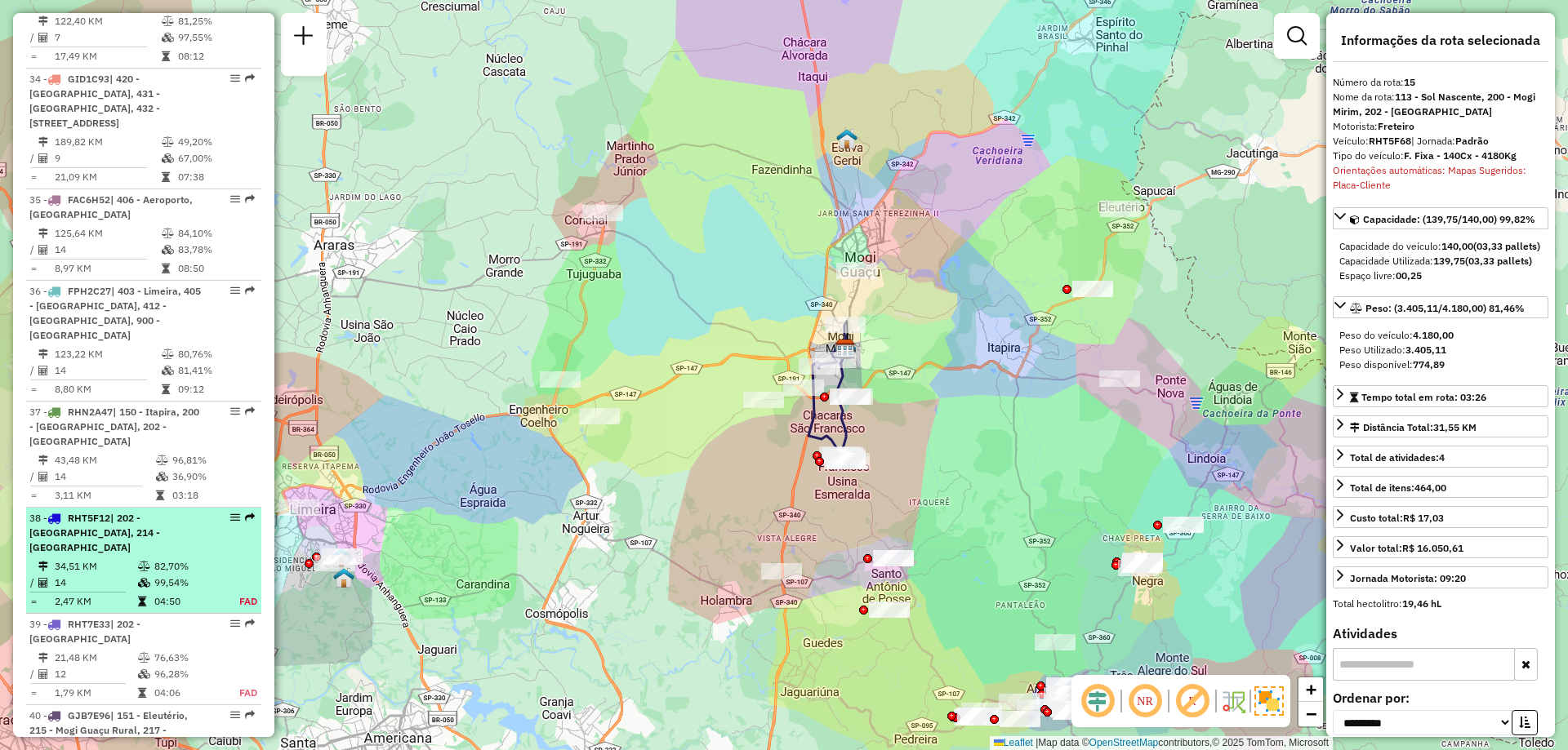
click at [189, 558] on td "82,70%" at bounding box center [188, 566] width 67 height 16
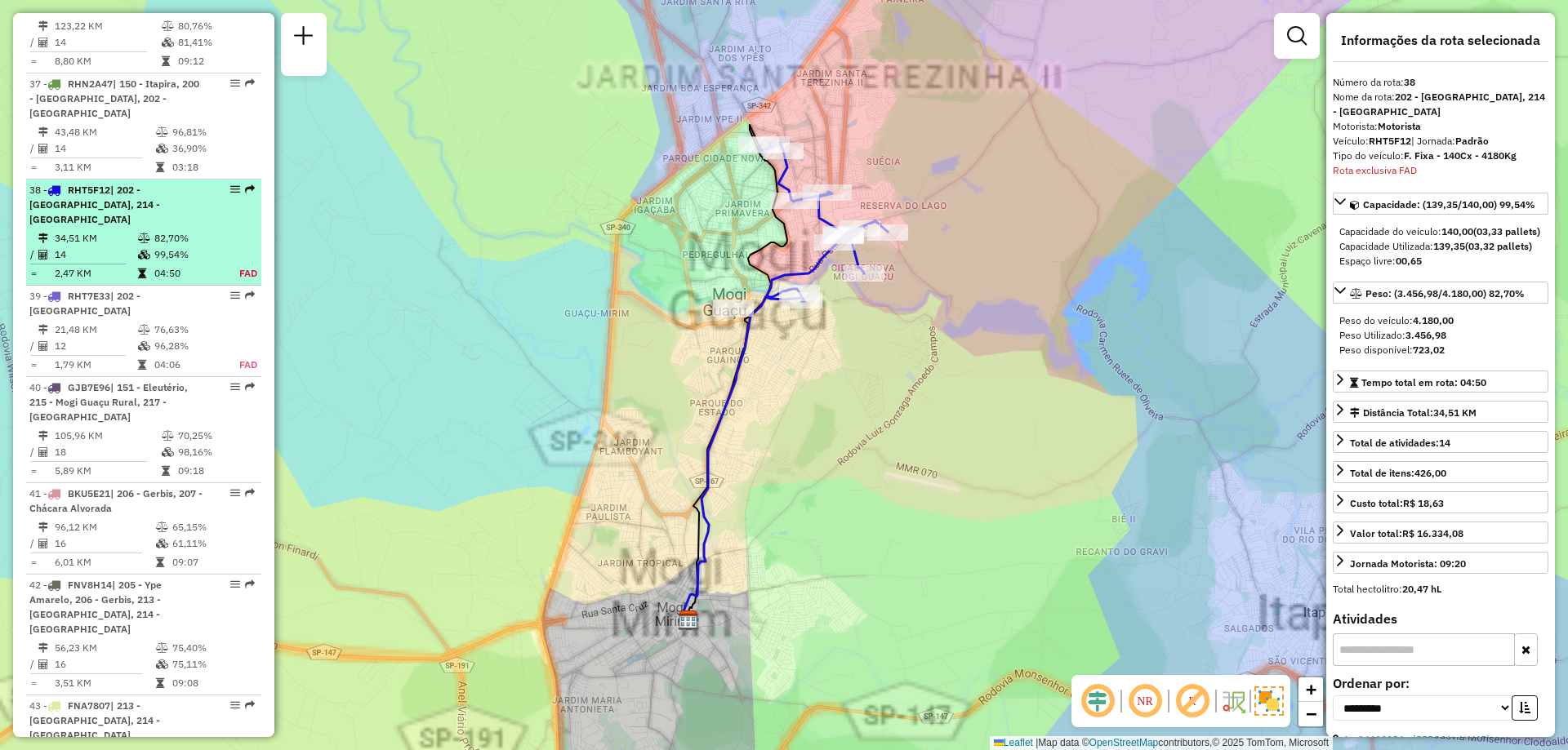
scroll to position [4274, 0]
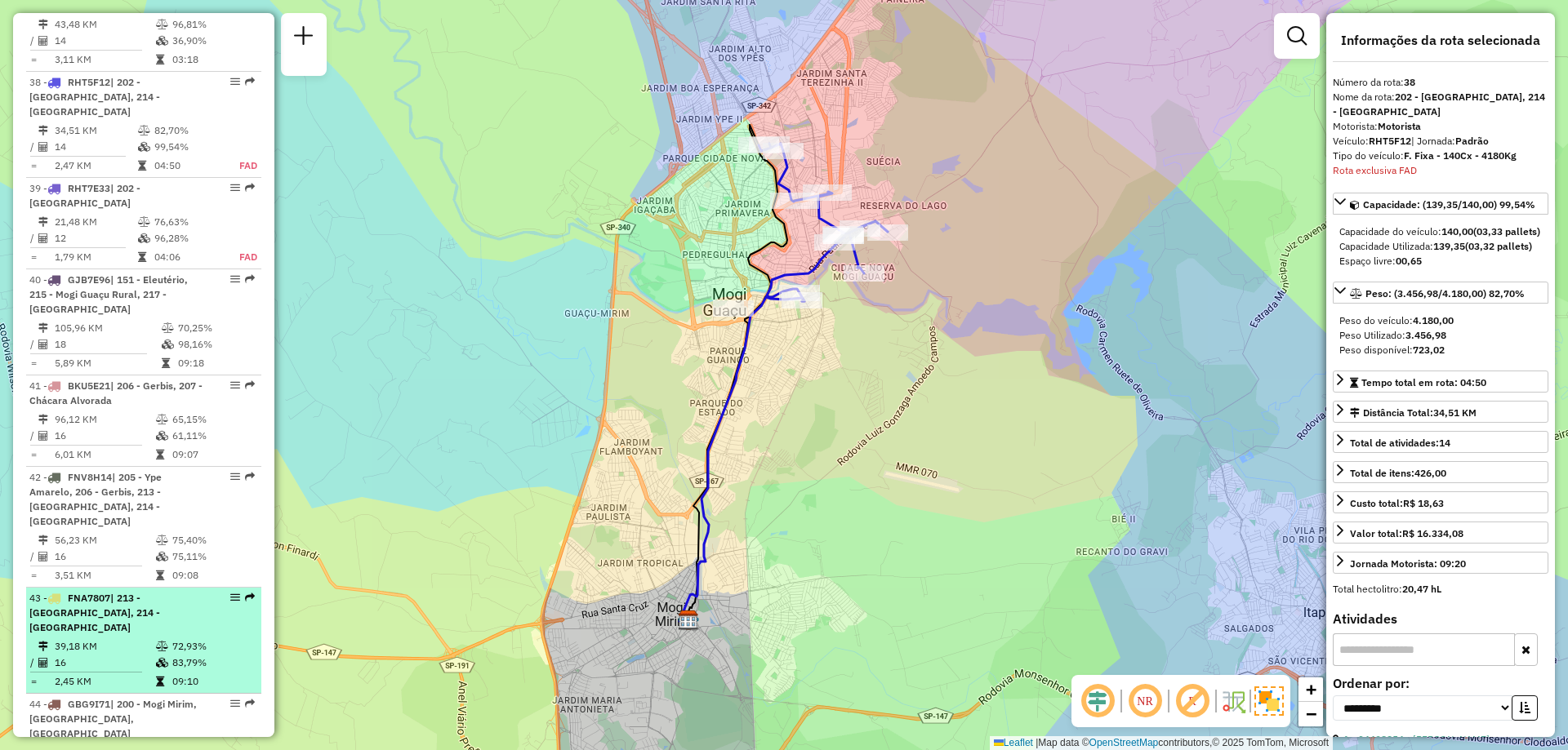
click at [201, 655] on td "83,79%" at bounding box center [212, 663] width 82 height 16
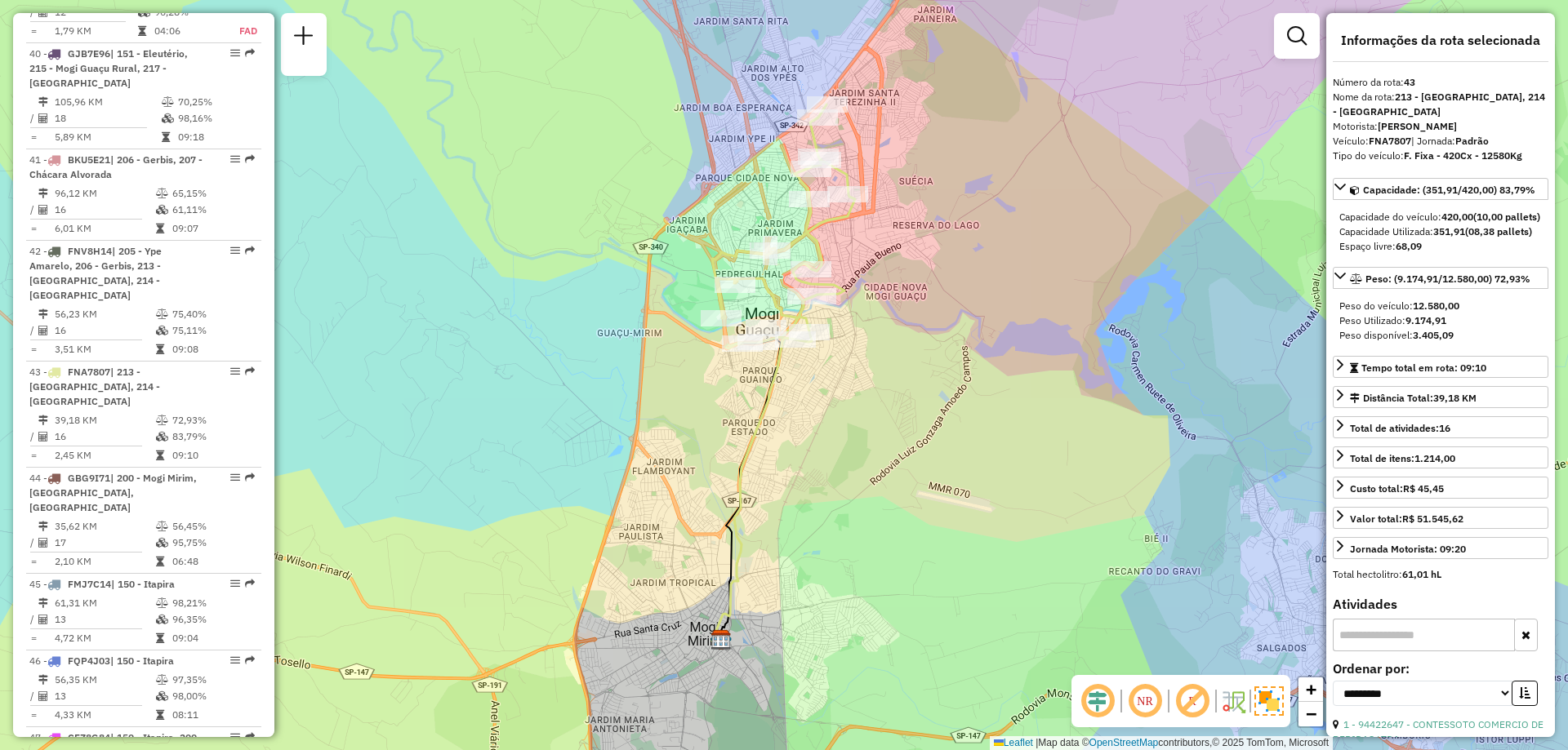
scroll to position [1840, 0]
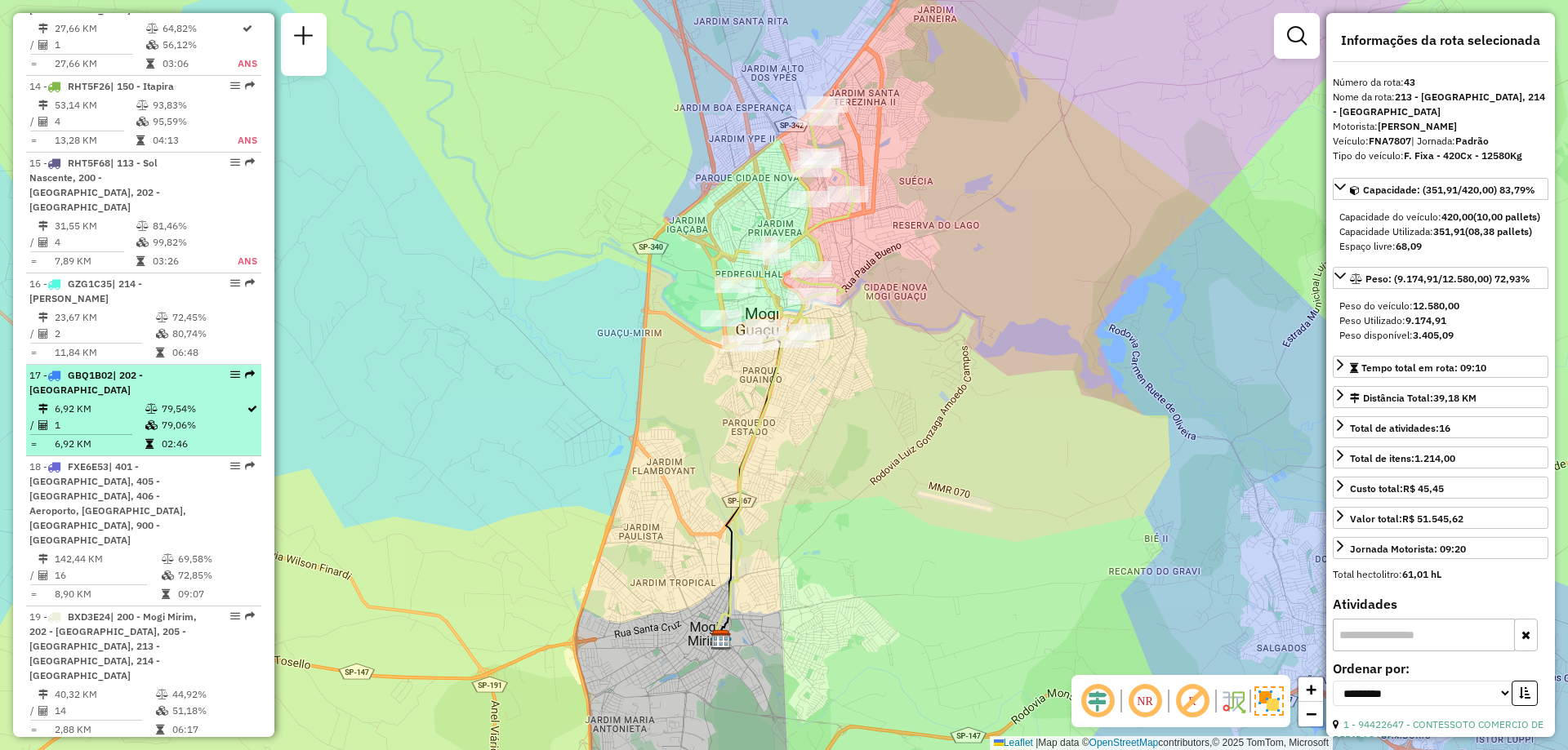
click at [163, 401] on td "79,54%" at bounding box center [203, 409] width 85 height 16
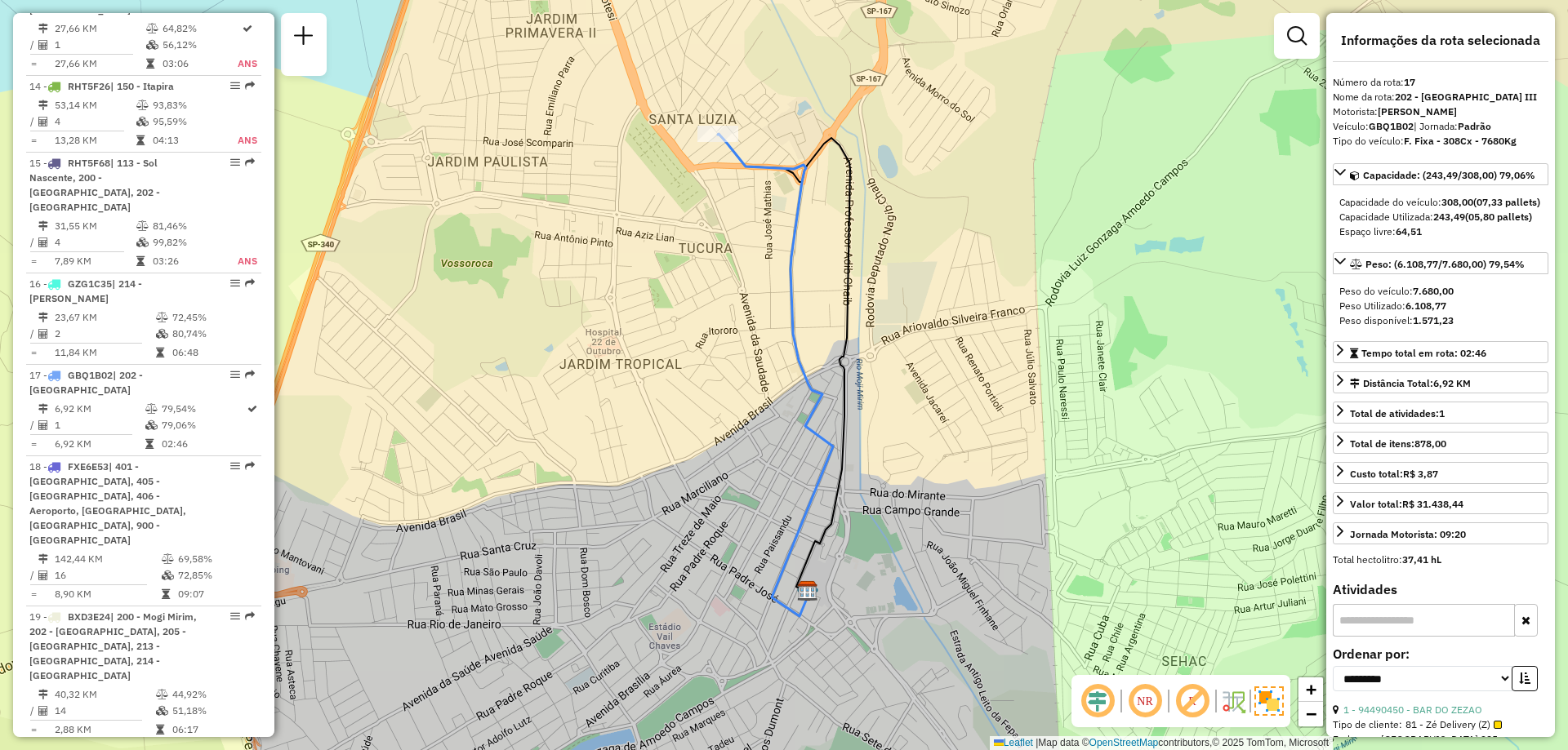
scroll to position [317, 0]
